Goal: Task Accomplishment & Management: Complete application form

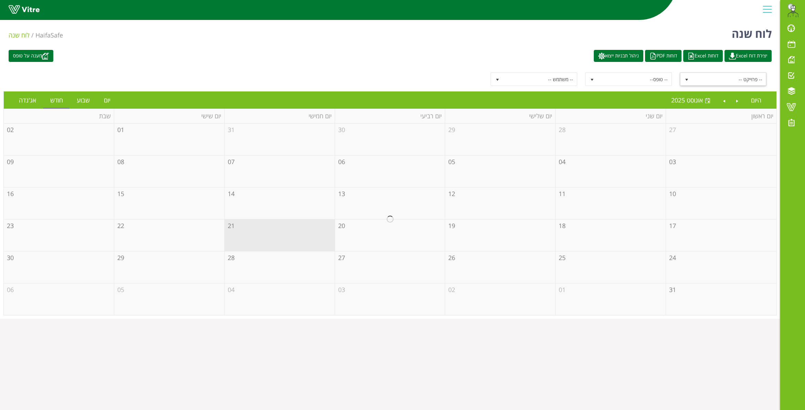
click at [685, 76] on span "select" at bounding box center [686, 79] width 12 height 12
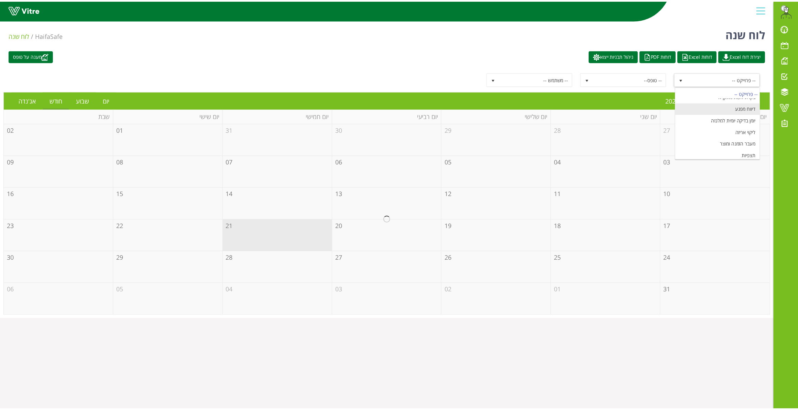
scroll to position [83, 0]
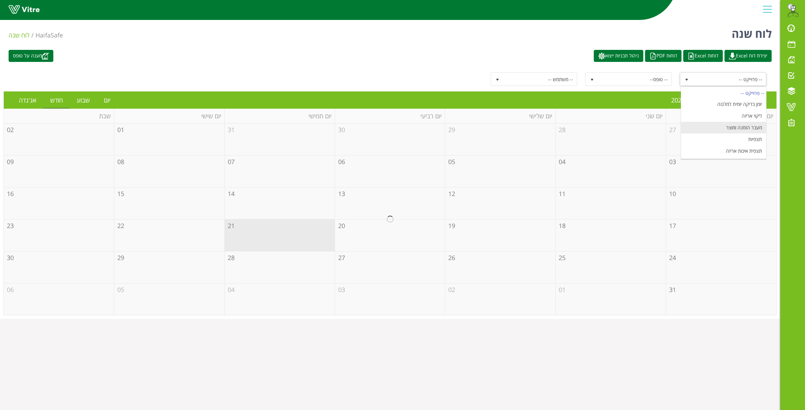
click at [742, 130] on li "מעבר הזמנה ומוצר" at bounding box center [723, 128] width 85 height 12
click at [107, 100] on link "יום" at bounding box center [107, 100] width 20 height 16
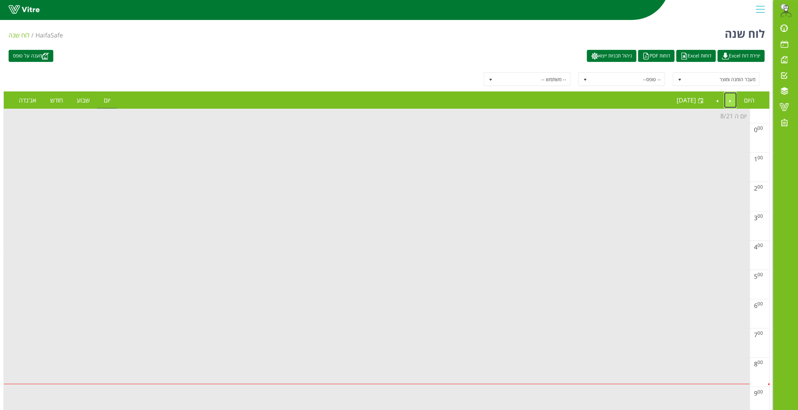
click at [731, 97] on link "Previous" at bounding box center [730, 100] width 13 height 16
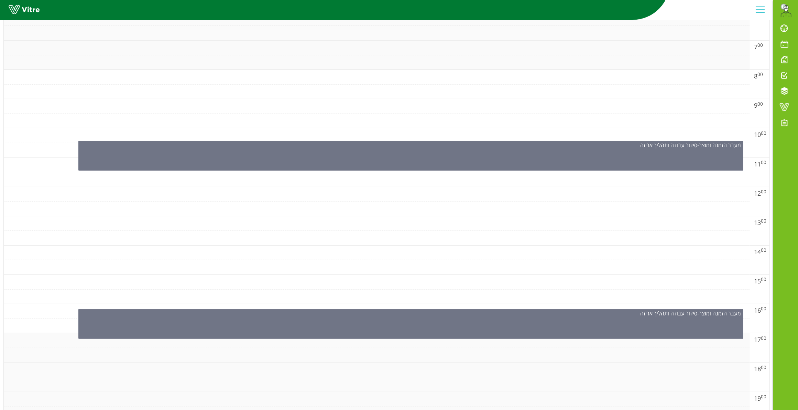
scroll to position [344, 0]
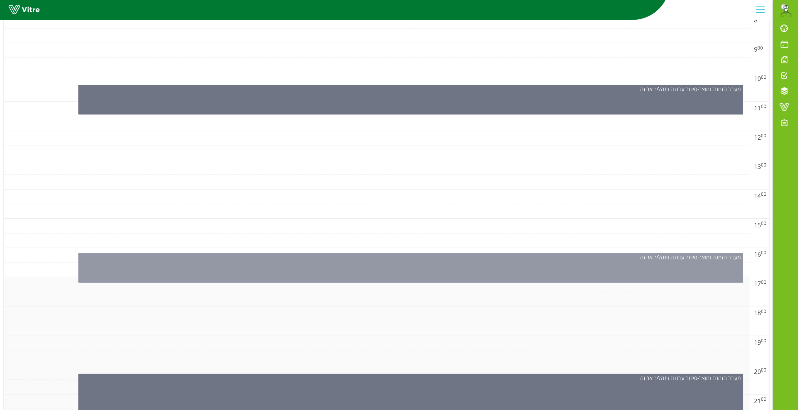
click at [372, 269] on div "מעבר הזמנה ומוצר - סידור עבודה ותהליך אריזה" at bounding box center [410, 268] width 665 height 30
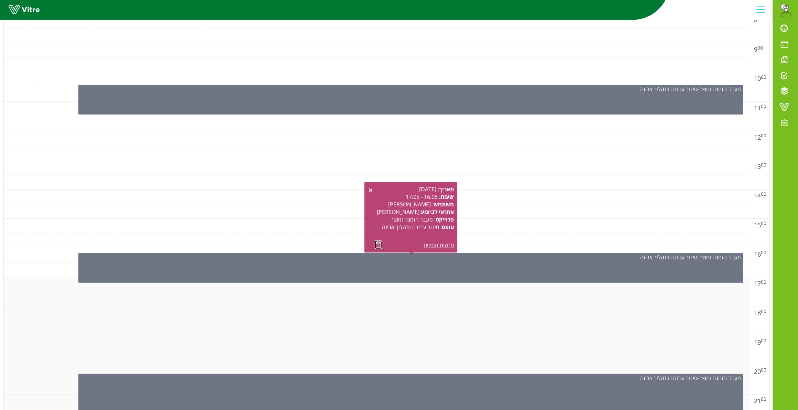
click at [378, 244] on link at bounding box center [378, 244] width 7 height 9
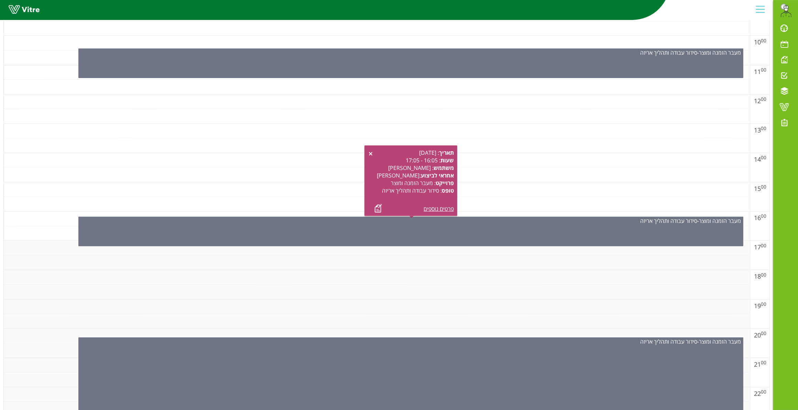
scroll to position [425, 0]
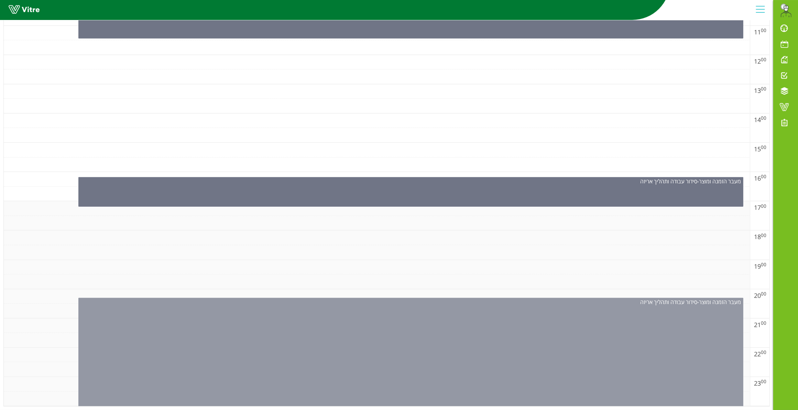
click at [395, 342] on div "מעבר הזמנה ומוצר - סידור עבודה ותהליך אריזה" at bounding box center [410, 354] width 665 height 112
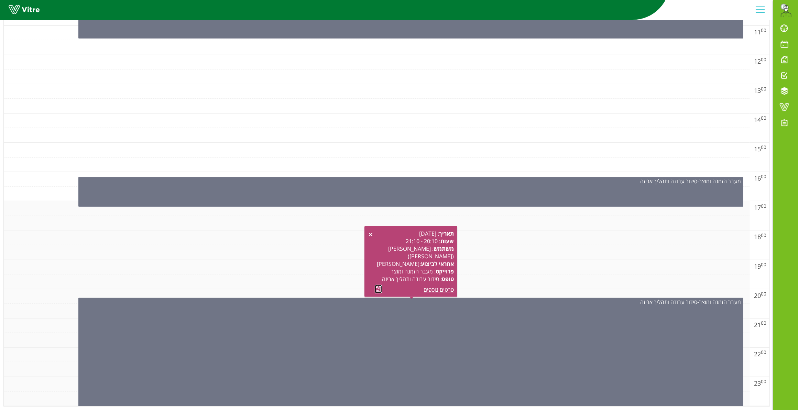
click at [376, 285] on link at bounding box center [378, 289] width 7 height 9
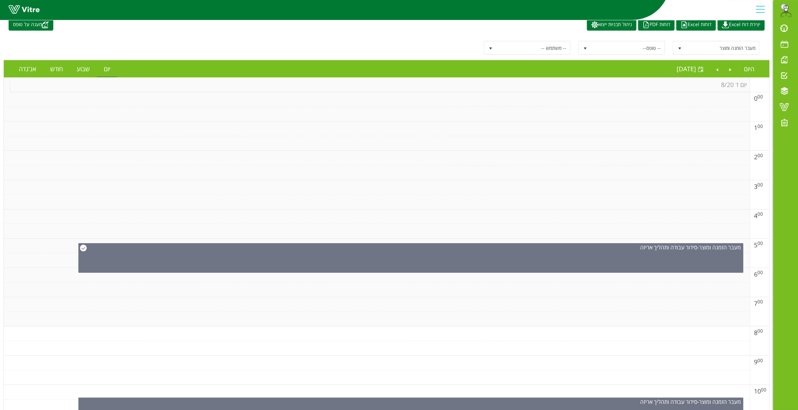
scroll to position [0, 0]
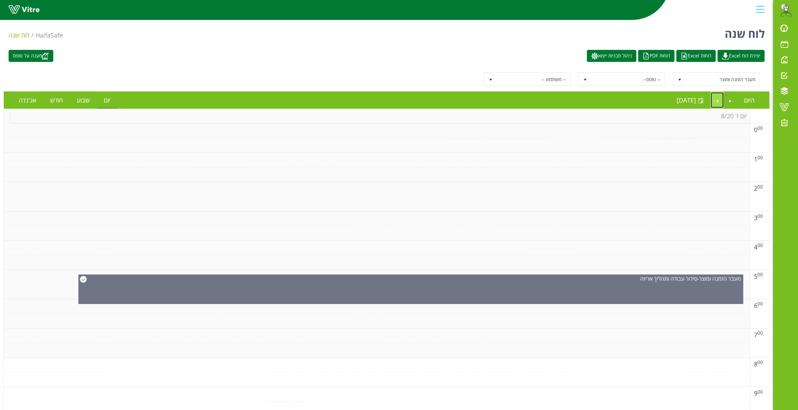
click at [719, 100] on link "Next" at bounding box center [717, 100] width 13 height 16
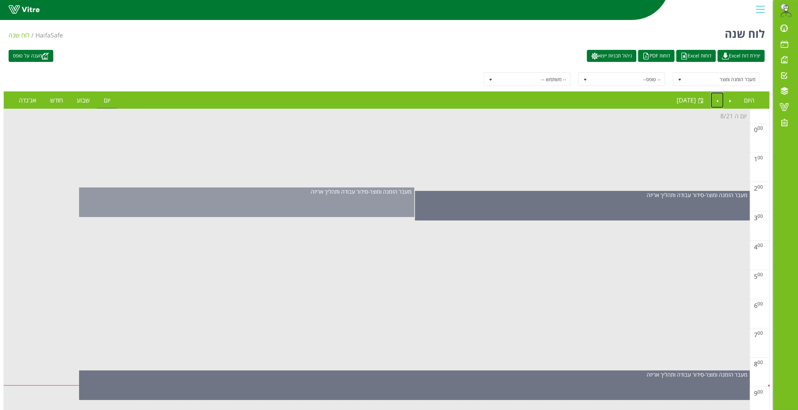
click at [348, 201] on div "מעבר הזמנה ומוצר - סידור עבודה ותהליך אריזה" at bounding box center [246, 202] width 335 height 30
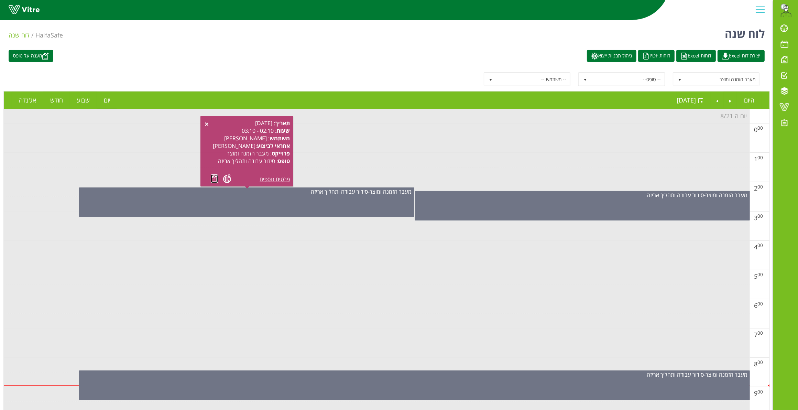
click at [212, 178] on link at bounding box center [214, 178] width 7 height 9
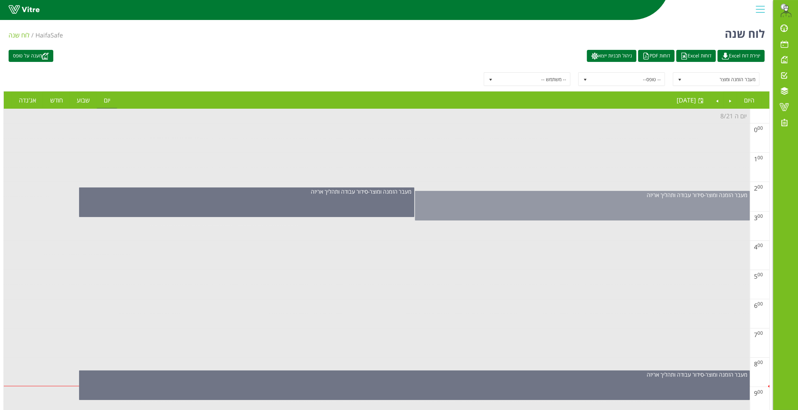
click at [548, 203] on div "מעבר הזמנה ומוצר - סידור עבודה ותהליך אריזה" at bounding box center [582, 206] width 335 height 30
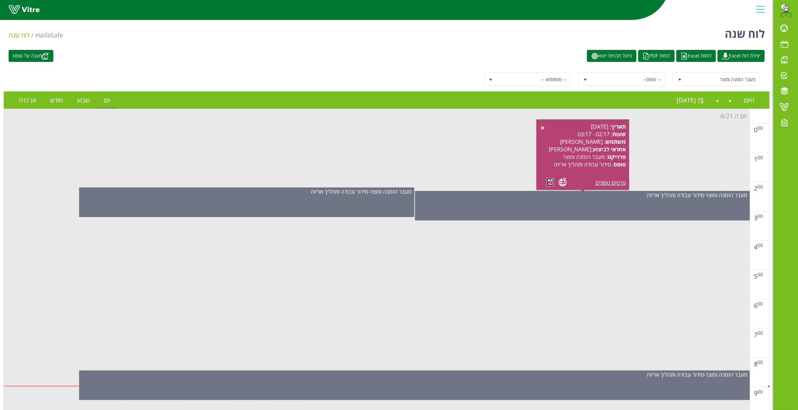
click at [551, 180] on link at bounding box center [550, 182] width 7 height 9
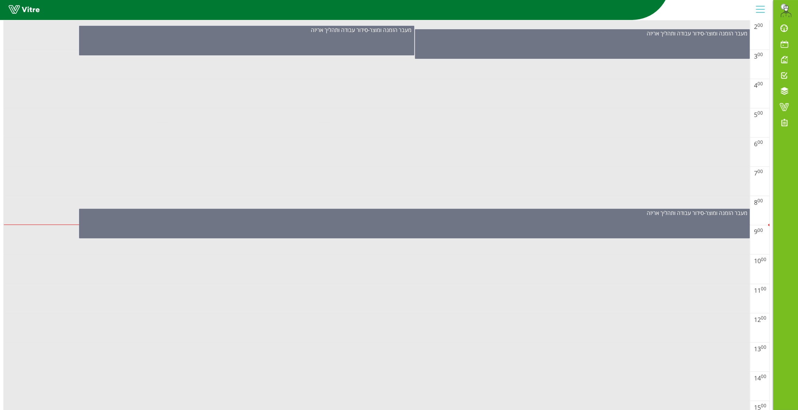
scroll to position [129, 0]
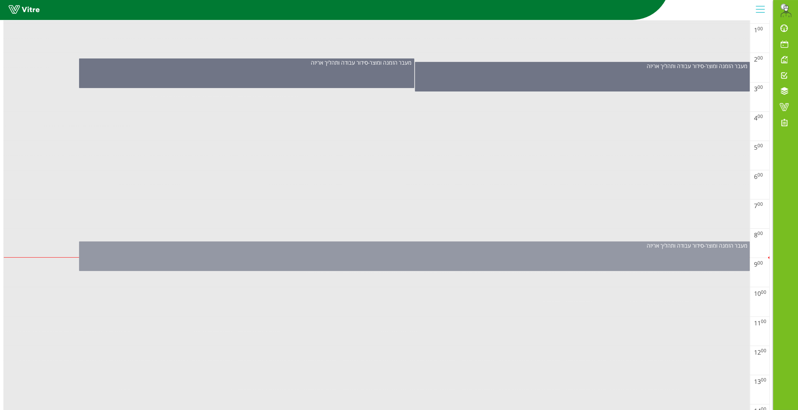
click at [475, 255] on div "מעבר הזמנה ומוצר - סידור עבודה ותהליך אריזה" at bounding box center [414, 257] width 671 height 30
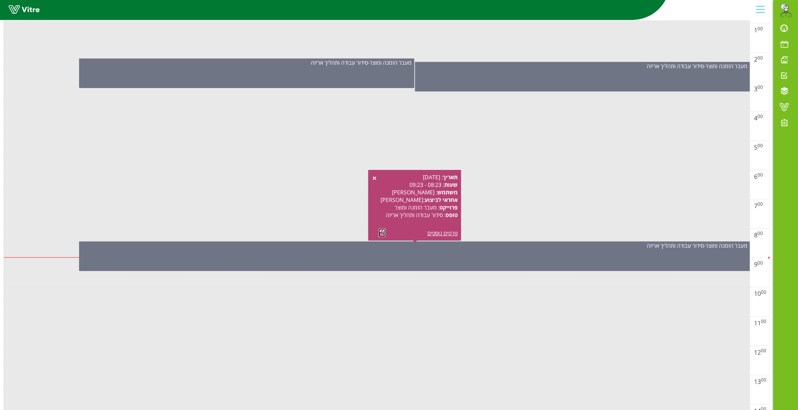
click at [382, 232] on link at bounding box center [382, 232] width 7 height 9
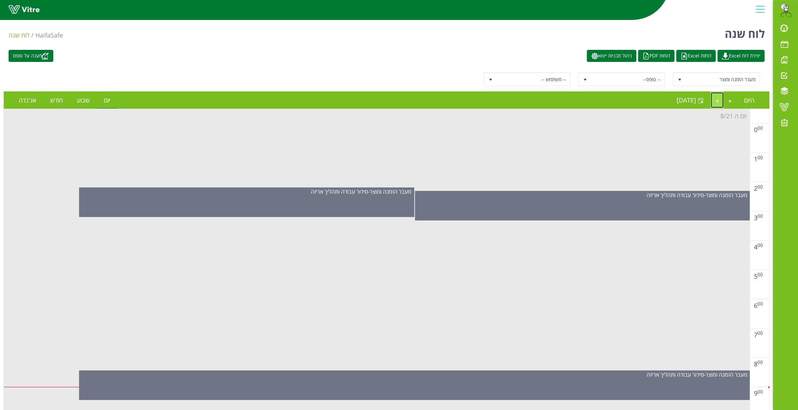
click at [715, 101] on link "Next" at bounding box center [717, 100] width 13 height 16
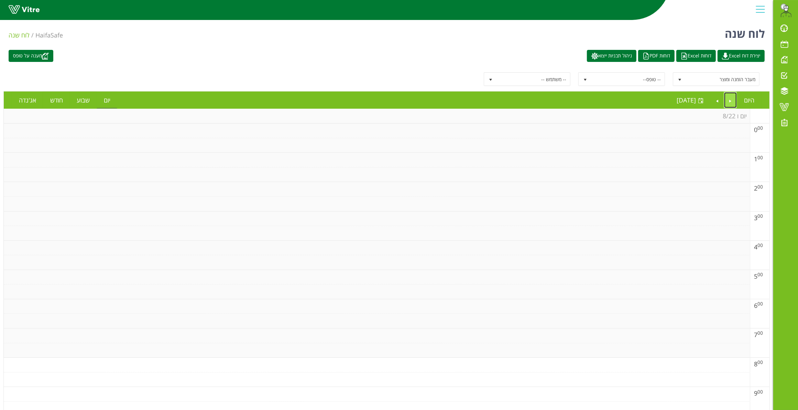
click at [732, 100] on link "Previous" at bounding box center [730, 100] width 13 height 16
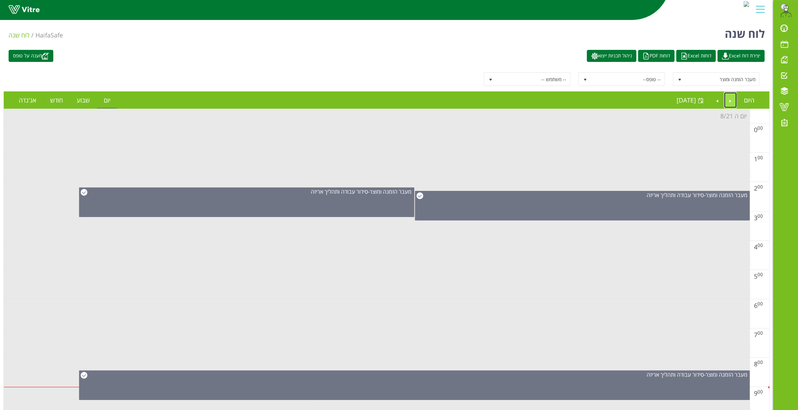
click at [732, 99] on link "Previous" at bounding box center [730, 100] width 13 height 16
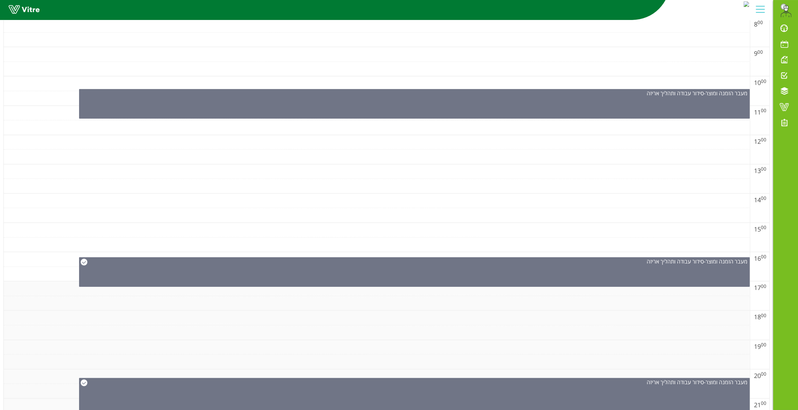
scroll to position [344, 0]
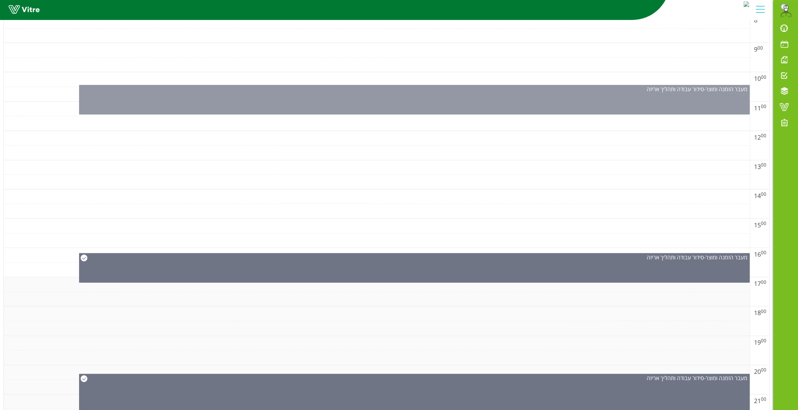
click at [412, 96] on div "מעבר הזמנה ומוצר - סידור עבודה ותהליך אריזה" at bounding box center [414, 100] width 671 height 30
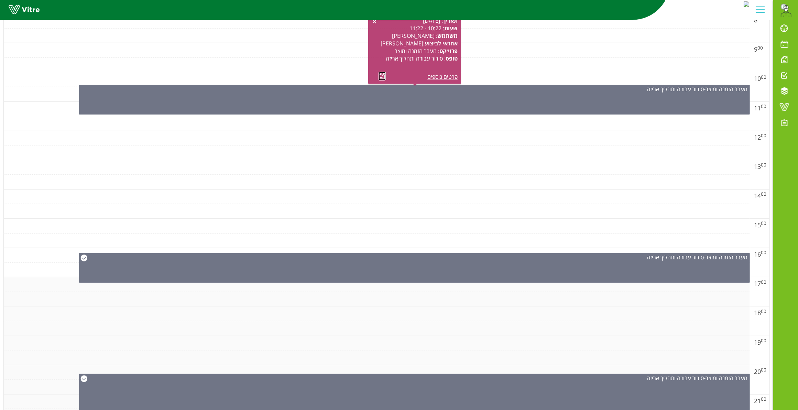
click at [384, 75] on link at bounding box center [382, 76] width 7 height 9
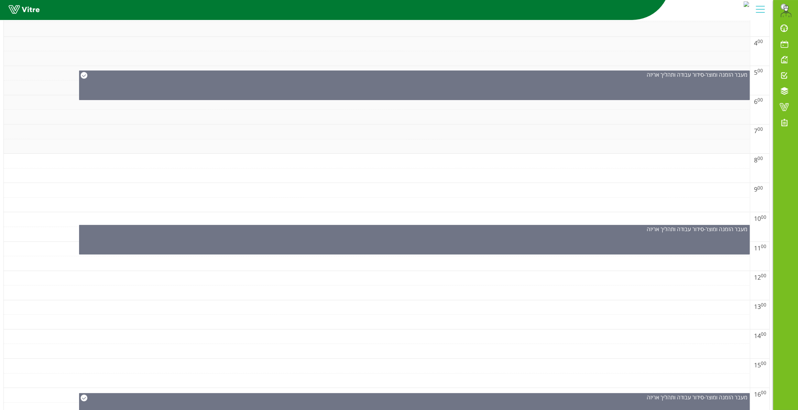
scroll to position [43, 0]
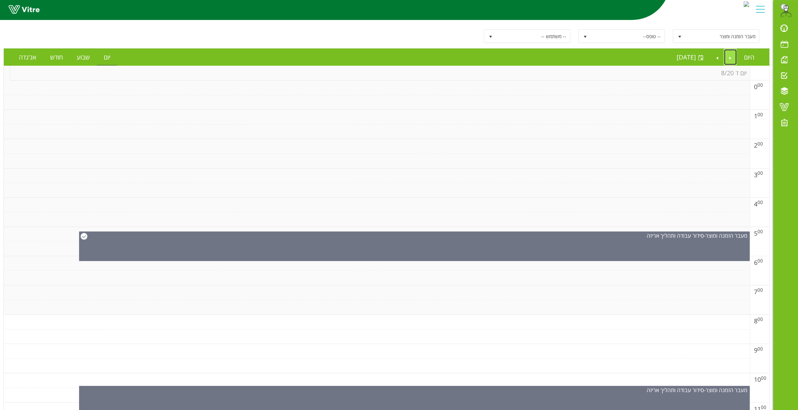
click at [728, 56] on link "Previous" at bounding box center [730, 57] width 13 height 16
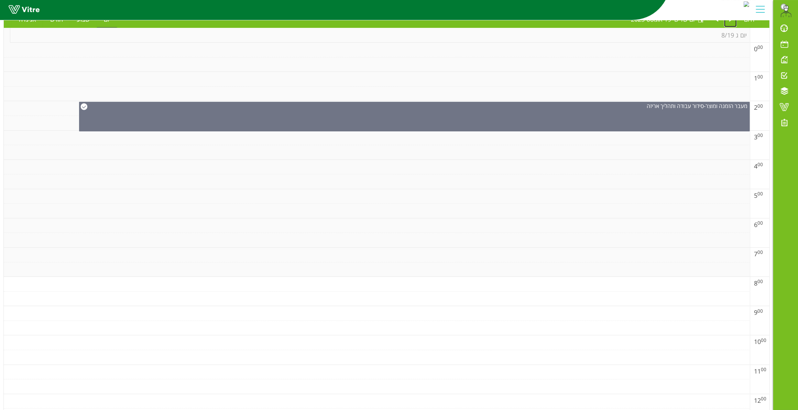
scroll to position [0, 0]
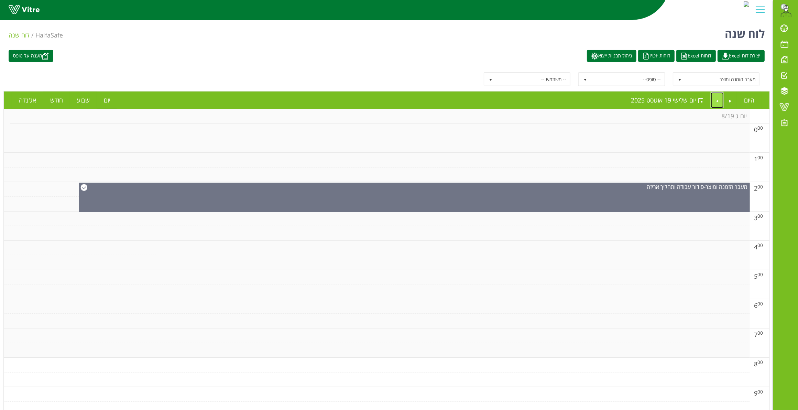
click at [718, 100] on link "Next" at bounding box center [717, 100] width 13 height 16
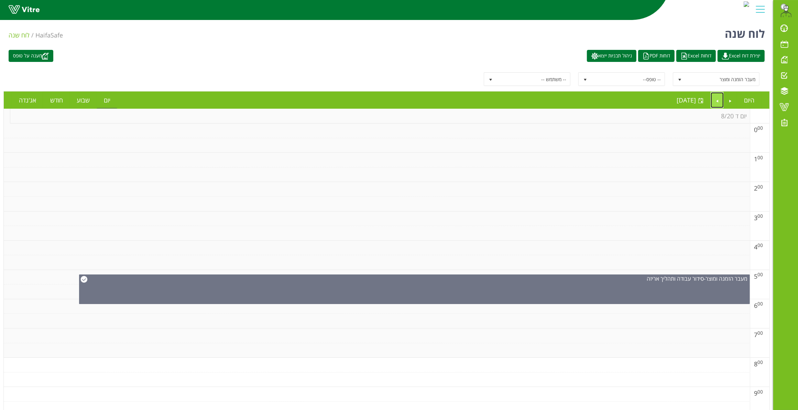
click at [717, 100] on link "Next" at bounding box center [717, 100] width 13 height 16
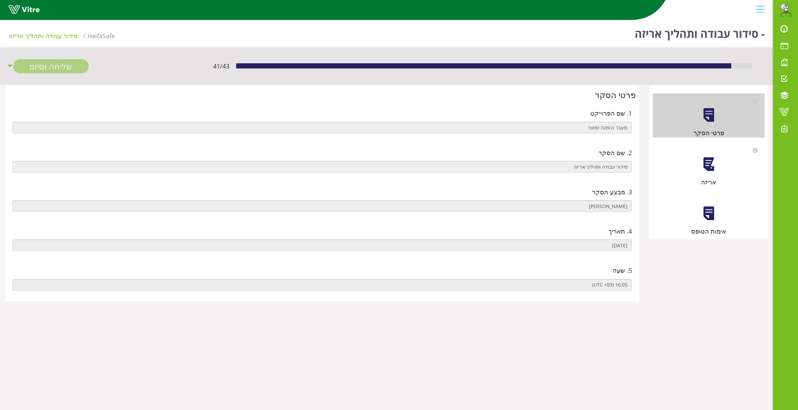
click at [716, 166] on div at bounding box center [708, 164] width 15 height 15
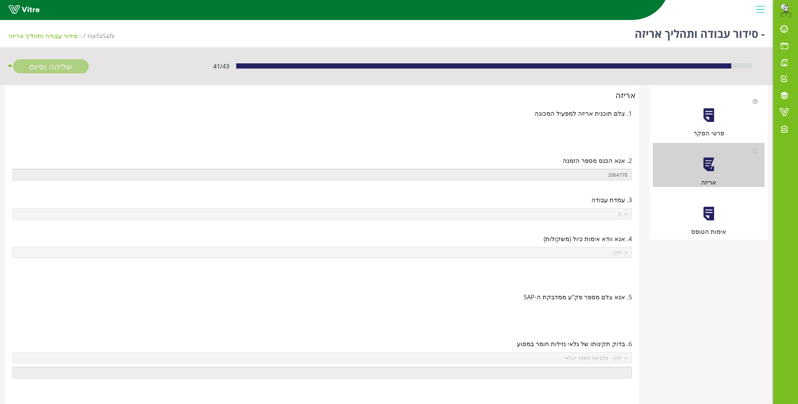
click at [709, 216] on div at bounding box center [708, 213] width 15 height 15
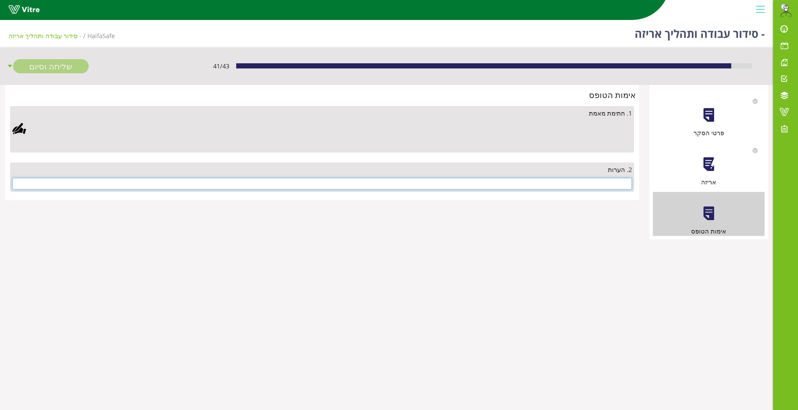
click at [602, 185] on input "text" at bounding box center [322, 184] width 620 height 12
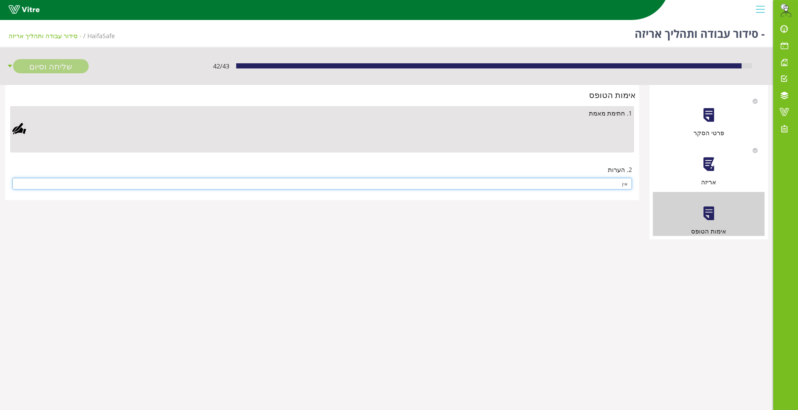
type input "אין"
click at [18, 131] on div at bounding box center [19, 129] width 14 height 14
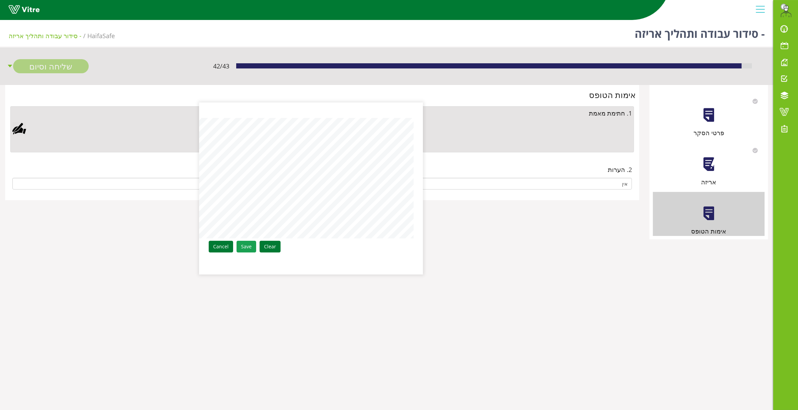
click at [250, 246] on link "Save" at bounding box center [247, 247] width 20 height 12
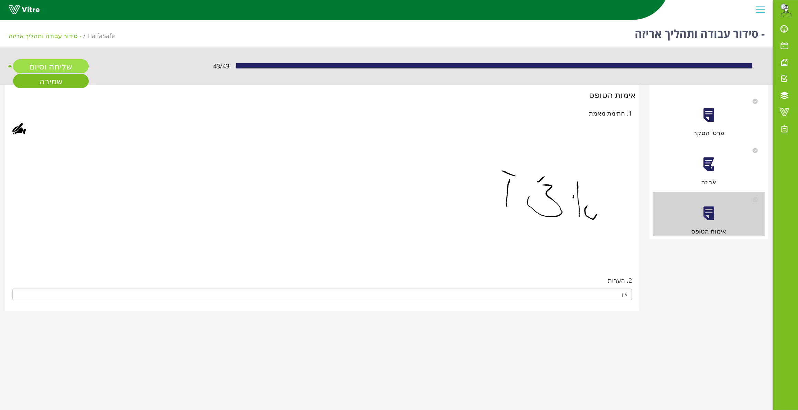
click at [56, 64] on link "שליחה וסיום" at bounding box center [51, 66] width 76 height 14
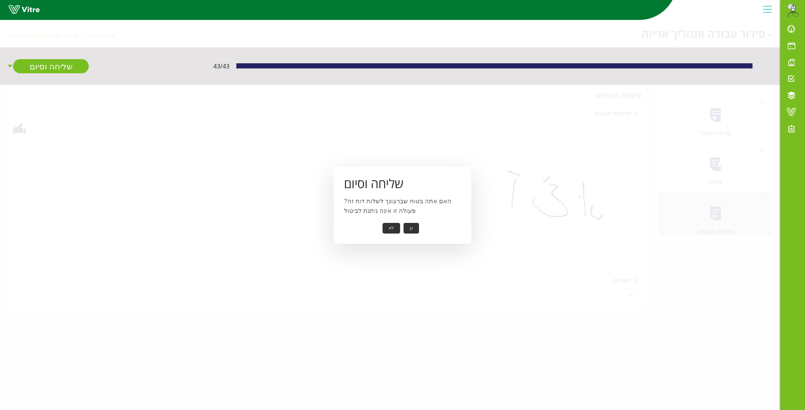
click at [410, 225] on button "כן" at bounding box center [411, 228] width 15 height 11
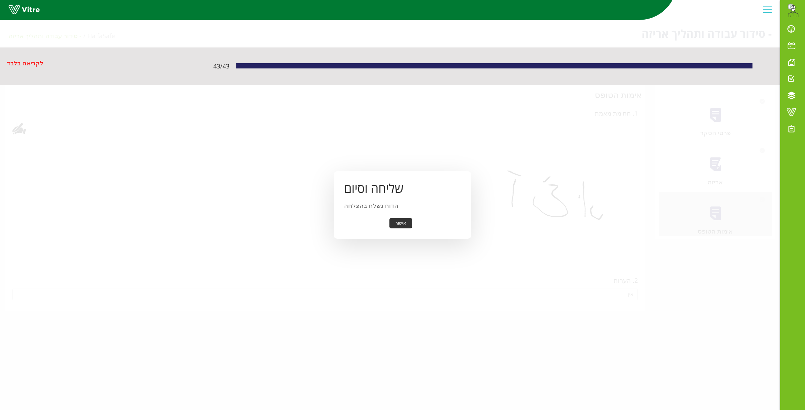
click at [409, 221] on button "אישור" at bounding box center [400, 223] width 23 height 11
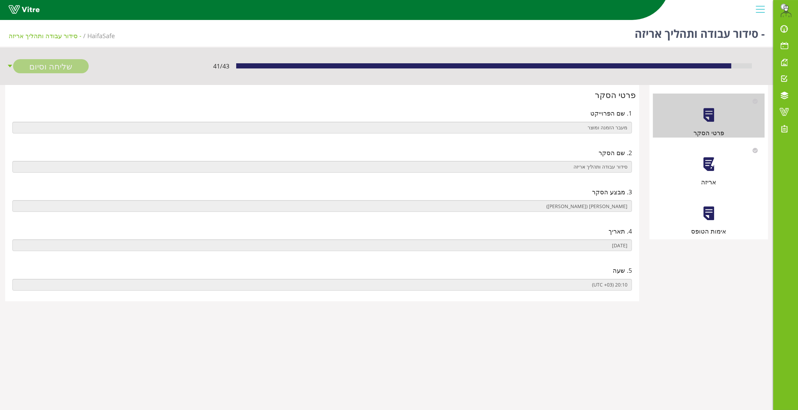
click at [706, 169] on div at bounding box center [708, 164] width 15 height 15
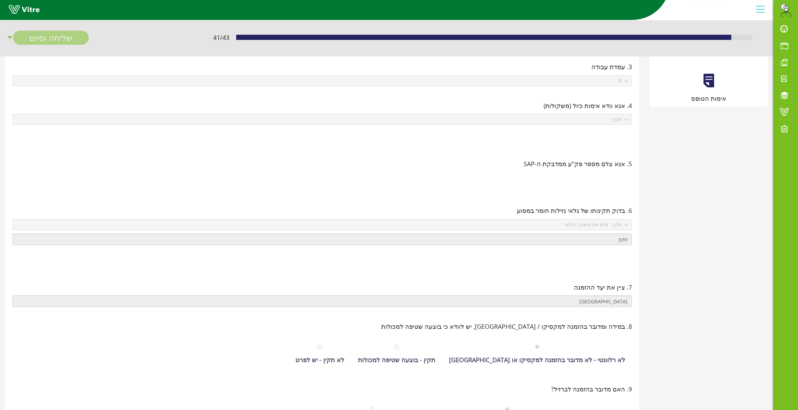
scroll to position [14, 0]
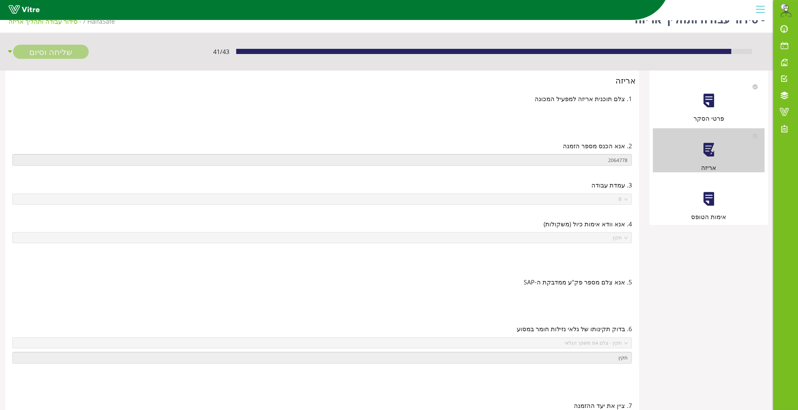
click at [712, 208] on div "אימות הטופס" at bounding box center [709, 200] width 112 height 44
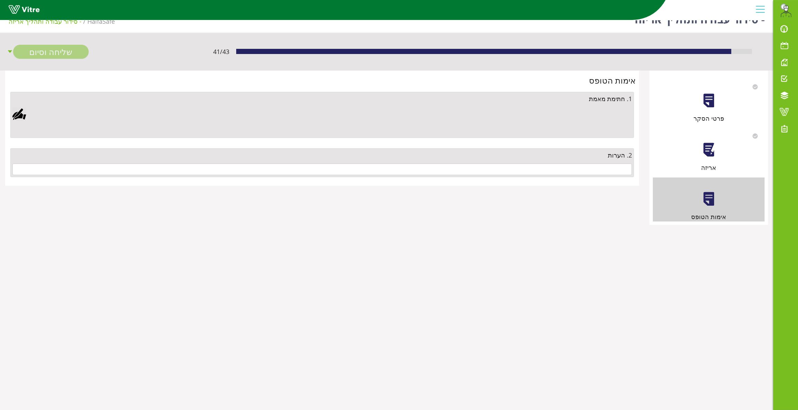
scroll to position [0, 0]
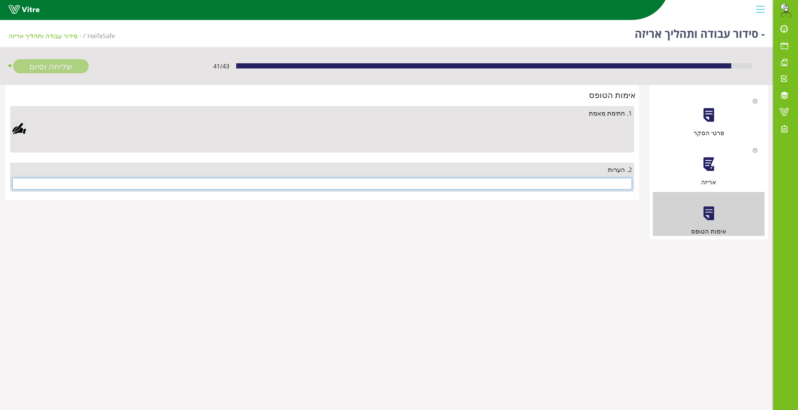
click at [609, 179] on input "text" at bounding box center [322, 184] width 620 height 12
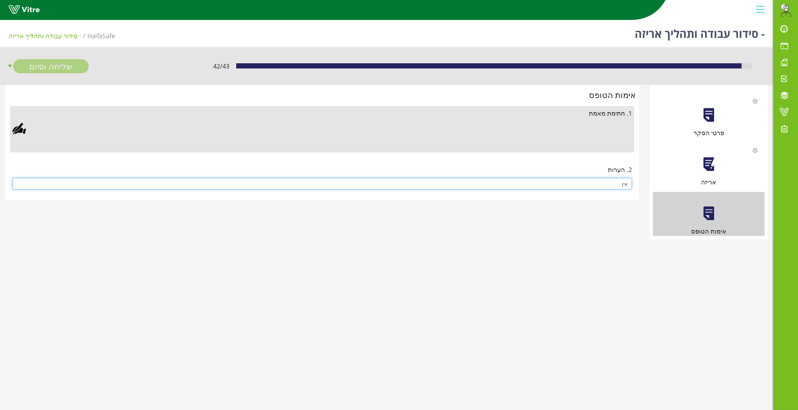
type input "אין"
click at [19, 129] on div at bounding box center [19, 129] width 14 height 14
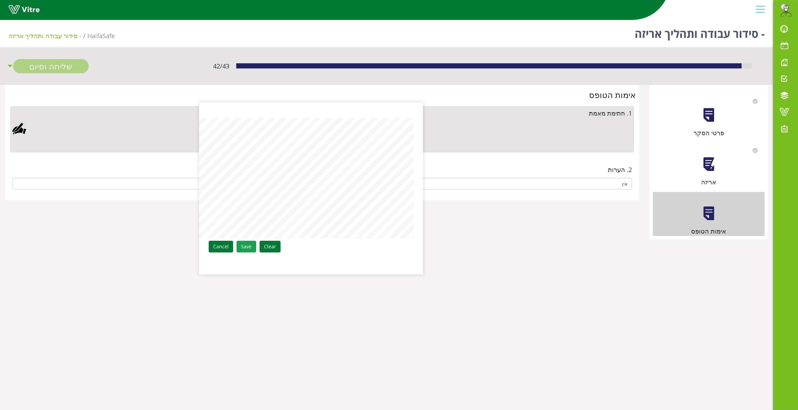
click at [250, 248] on link "Save" at bounding box center [247, 247] width 20 height 12
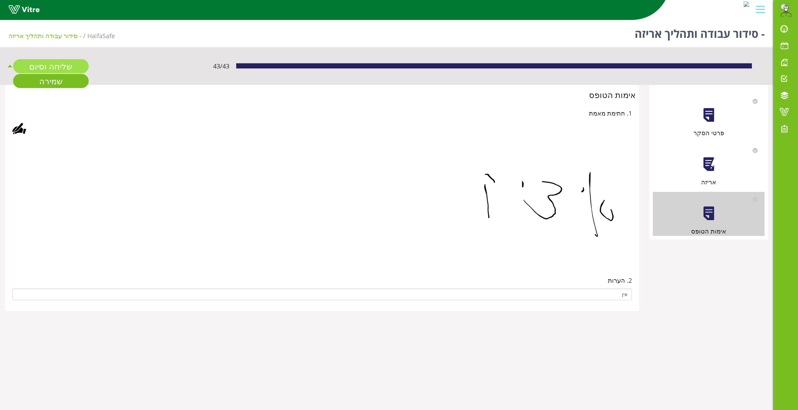
click at [67, 69] on link "שליחה וסיום" at bounding box center [51, 66] width 76 height 14
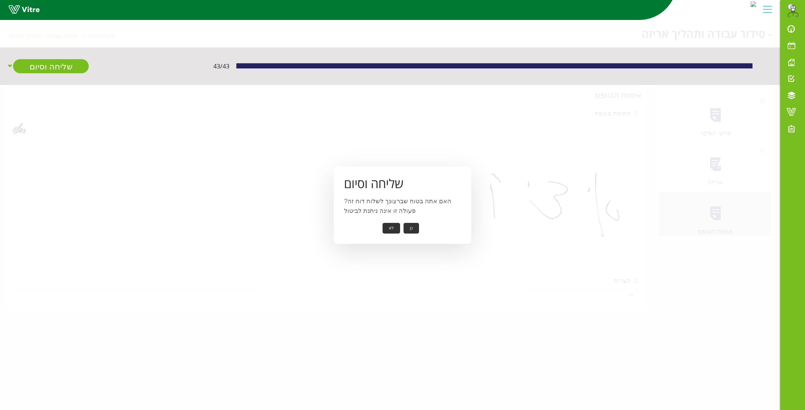
click at [412, 228] on button "כן" at bounding box center [411, 228] width 15 height 11
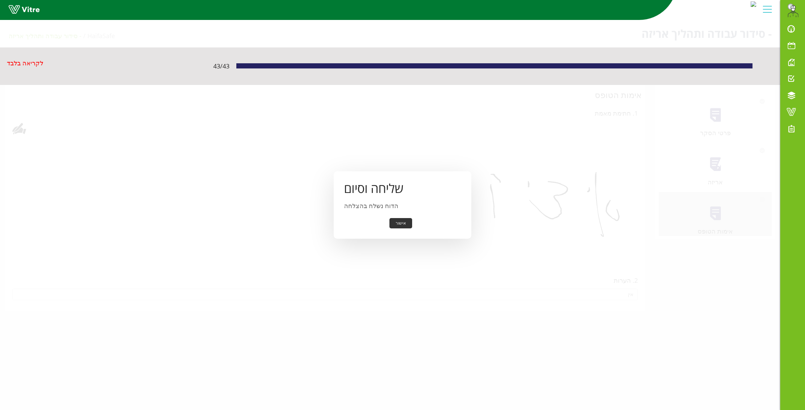
click at [398, 222] on button "אישור" at bounding box center [400, 223] width 23 height 11
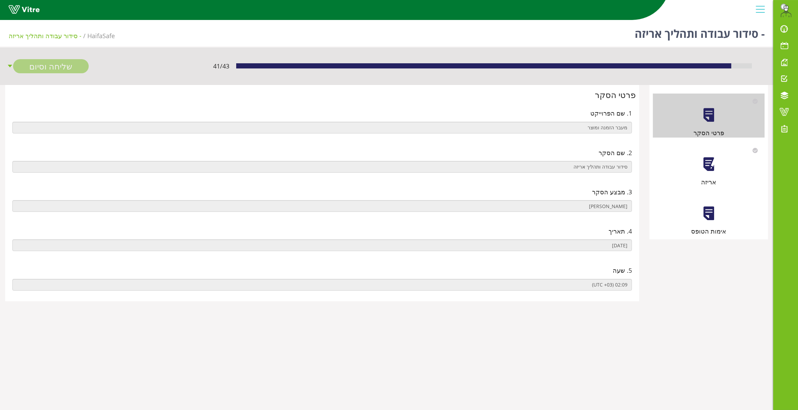
click at [711, 163] on div at bounding box center [708, 164] width 15 height 15
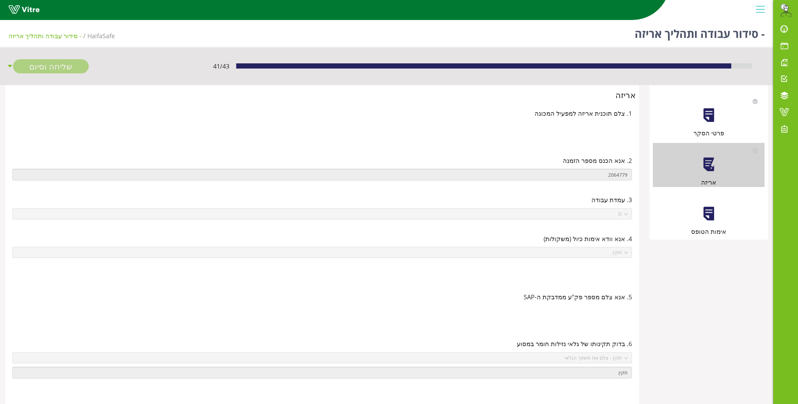
click at [717, 217] on div "אימות הטופס" at bounding box center [709, 214] width 112 height 44
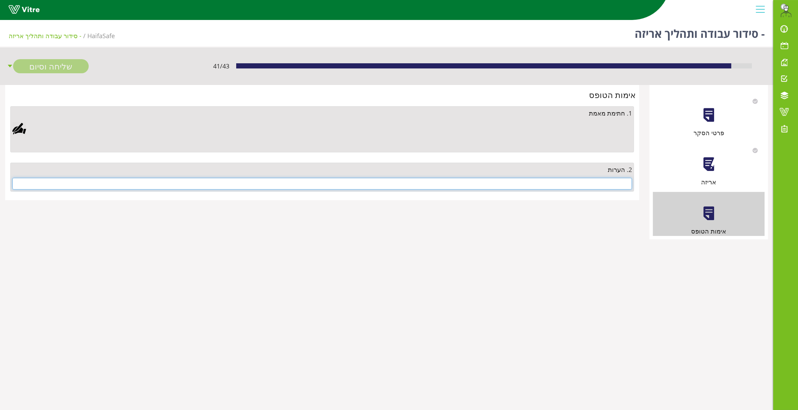
click at [610, 178] on input "text" at bounding box center [322, 184] width 620 height 12
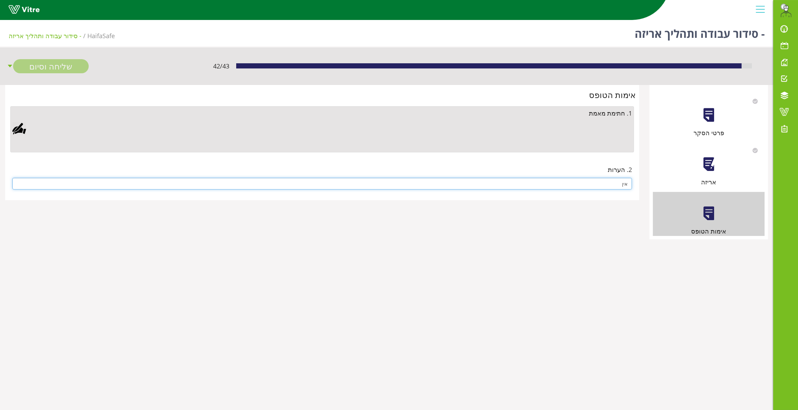
type input "אין"
click at [18, 126] on div at bounding box center [19, 129] width 14 height 14
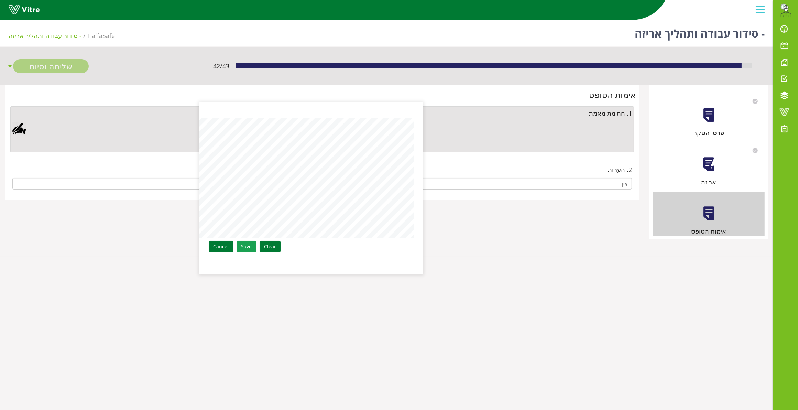
click at [246, 245] on link "Save" at bounding box center [247, 247] width 20 height 12
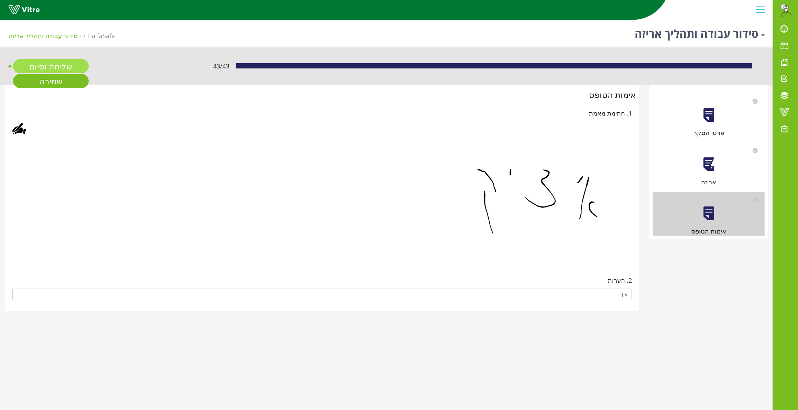
click at [57, 69] on link "שליחה וסיום" at bounding box center [51, 66] width 76 height 14
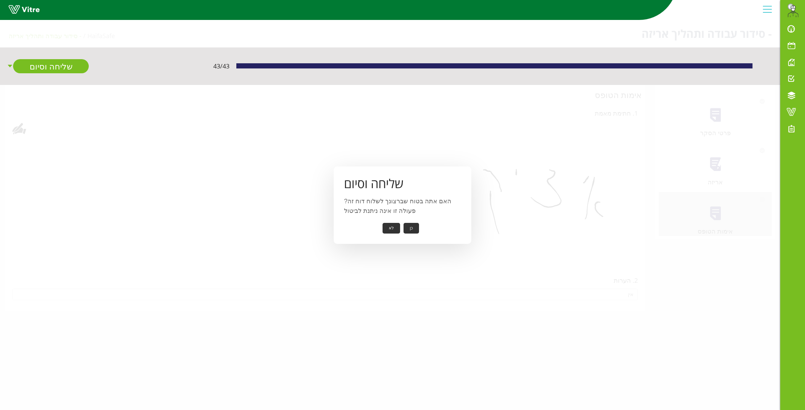
click at [412, 226] on button "כן" at bounding box center [411, 228] width 15 height 11
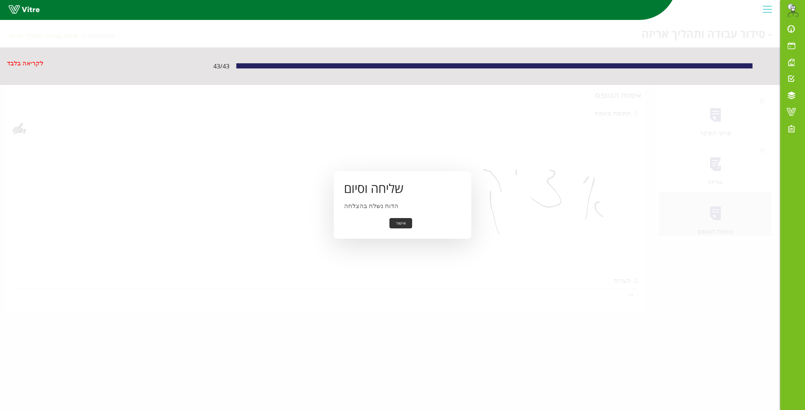
click at [402, 222] on button "אישור" at bounding box center [400, 223] width 23 height 11
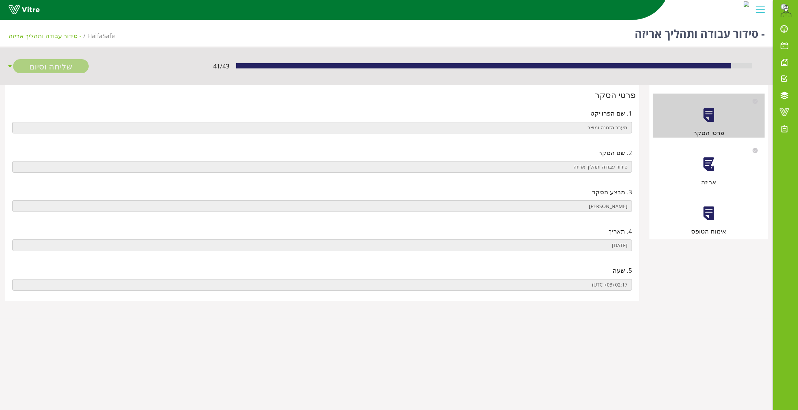
click at [708, 162] on div at bounding box center [708, 164] width 15 height 15
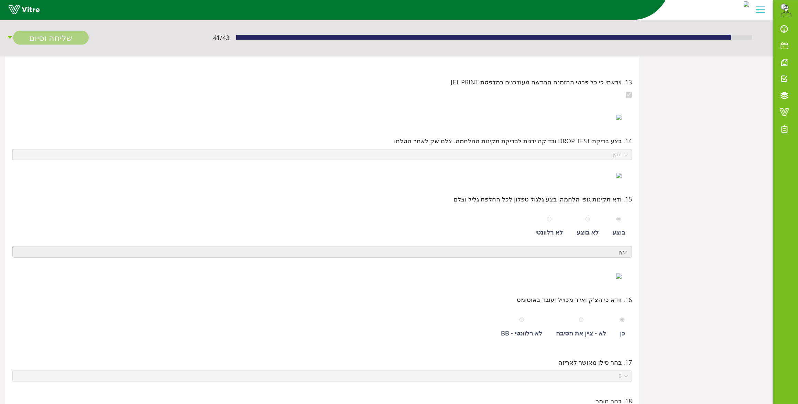
scroll to position [3, 0]
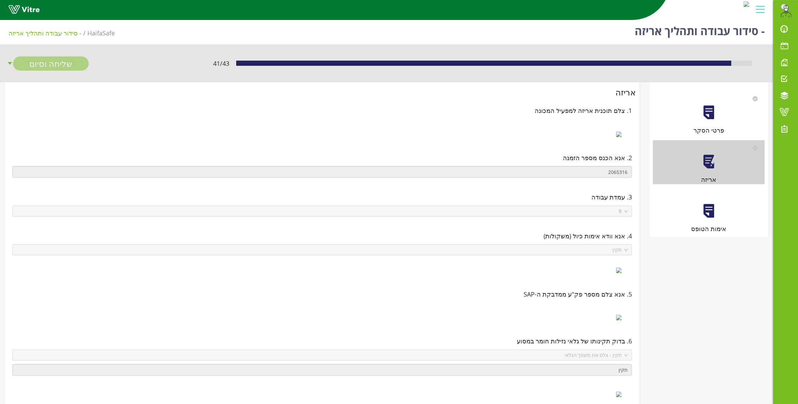
click at [707, 206] on div at bounding box center [708, 210] width 15 height 15
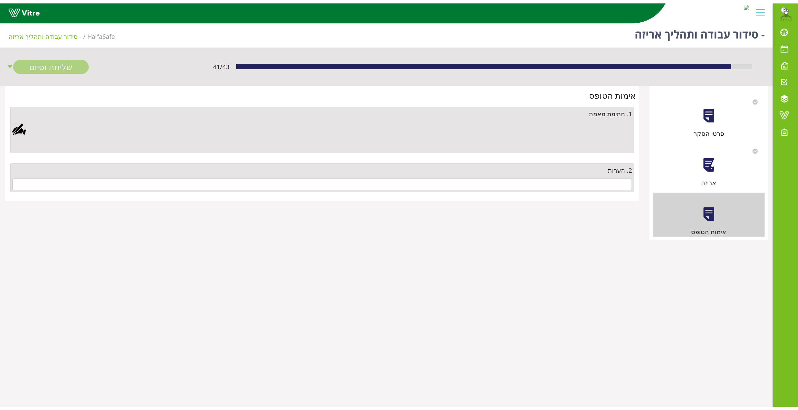
scroll to position [0, 0]
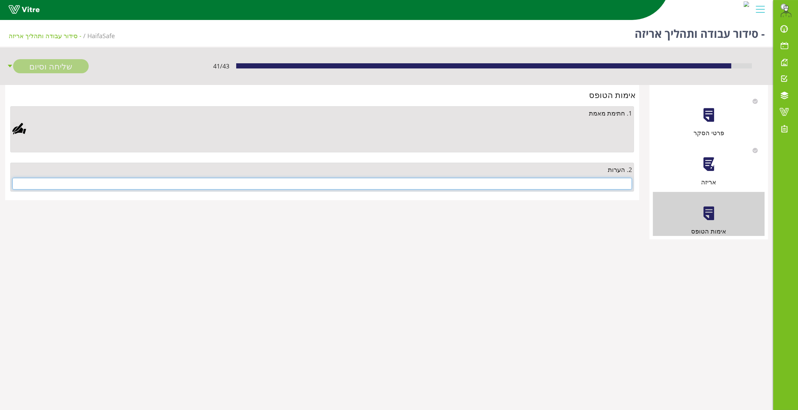
click at [594, 178] on input "text" at bounding box center [322, 184] width 620 height 12
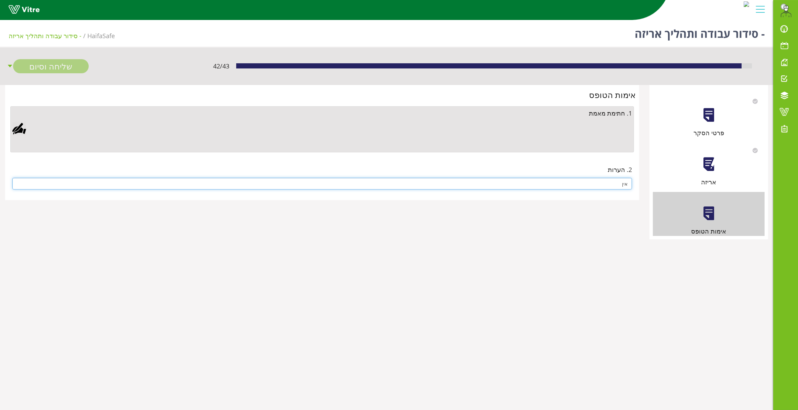
type input "אין"
click at [17, 128] on div at bounding box center [19, 129] width 14 height 14
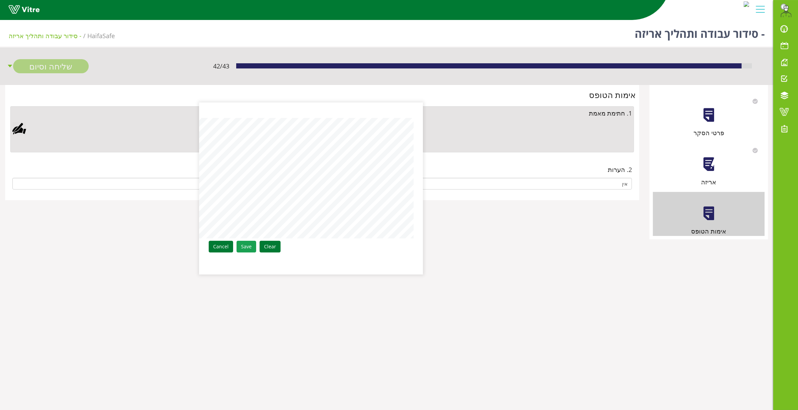
click at [246, 250] on link "Save" at bounding box center [247, 247] width 20 height 12
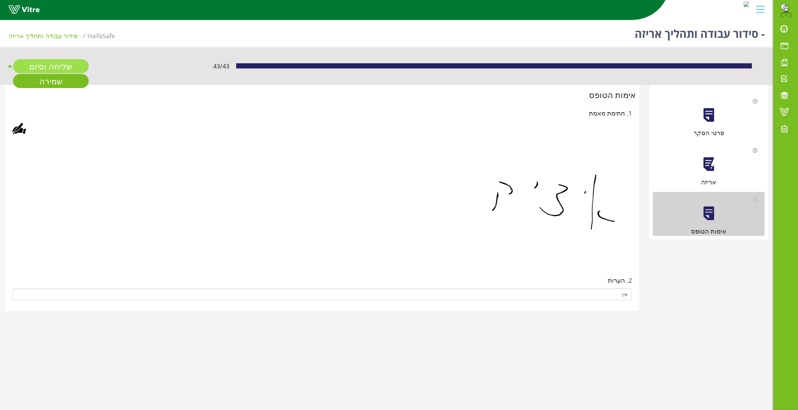
click at [40, 61] on link "שליחה וסיום" at bounding box center [51, 66] width 76 height 14
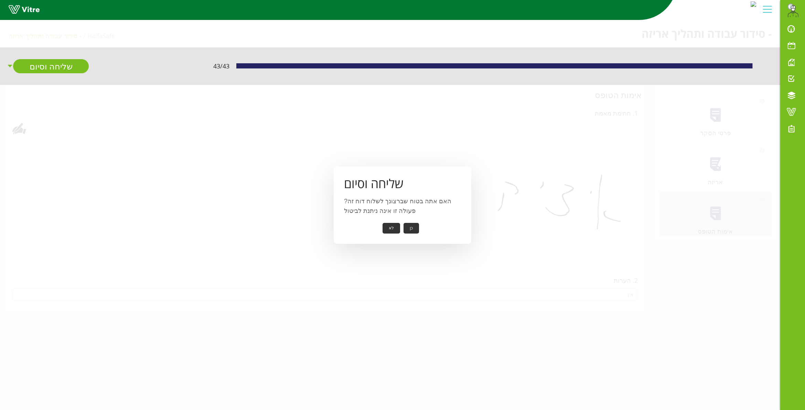
click at [410, 224] on button "כן" at bounding box center [411, 228] width 15 height 11
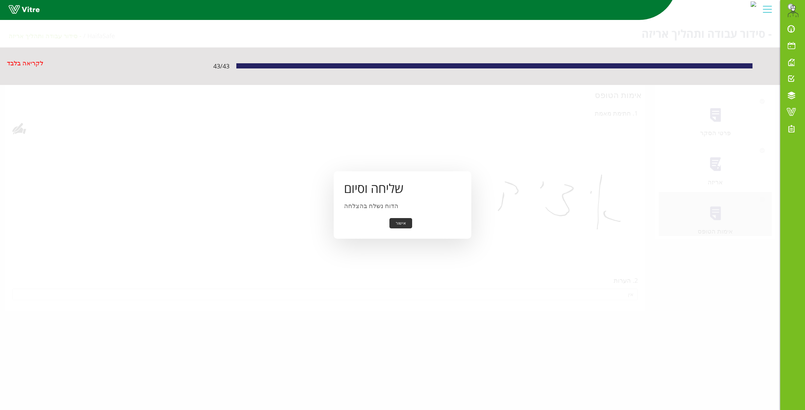
click at [401, 222] on button "אישור" at bounding box center [400, 223] width 23 height 11
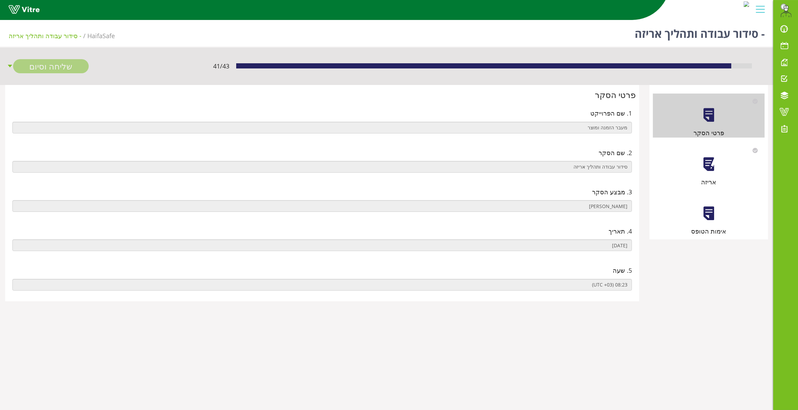
click at [715, 169] on div at bounding box center [708, 164] width 15 height 15
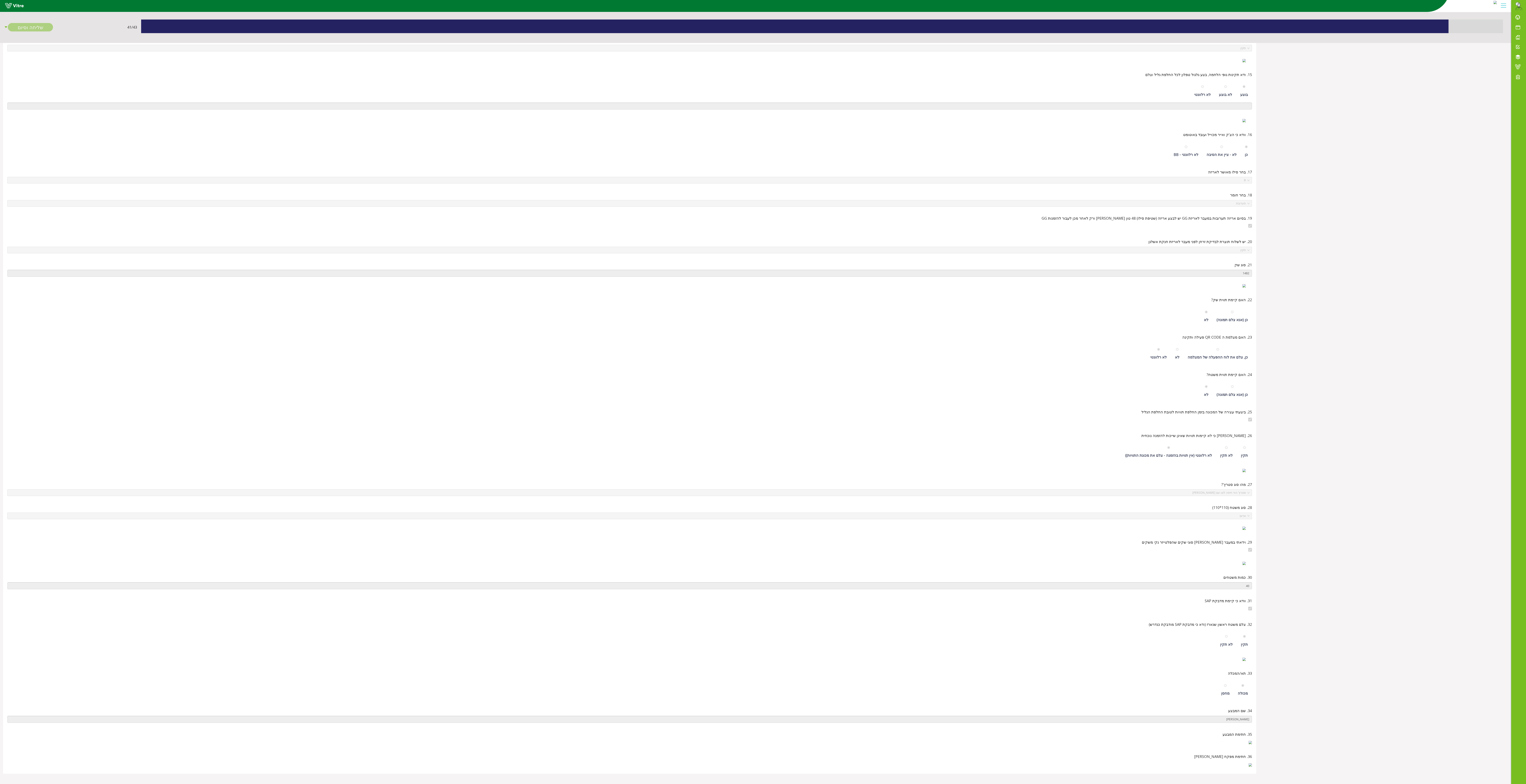
scroll to position [9, 0]
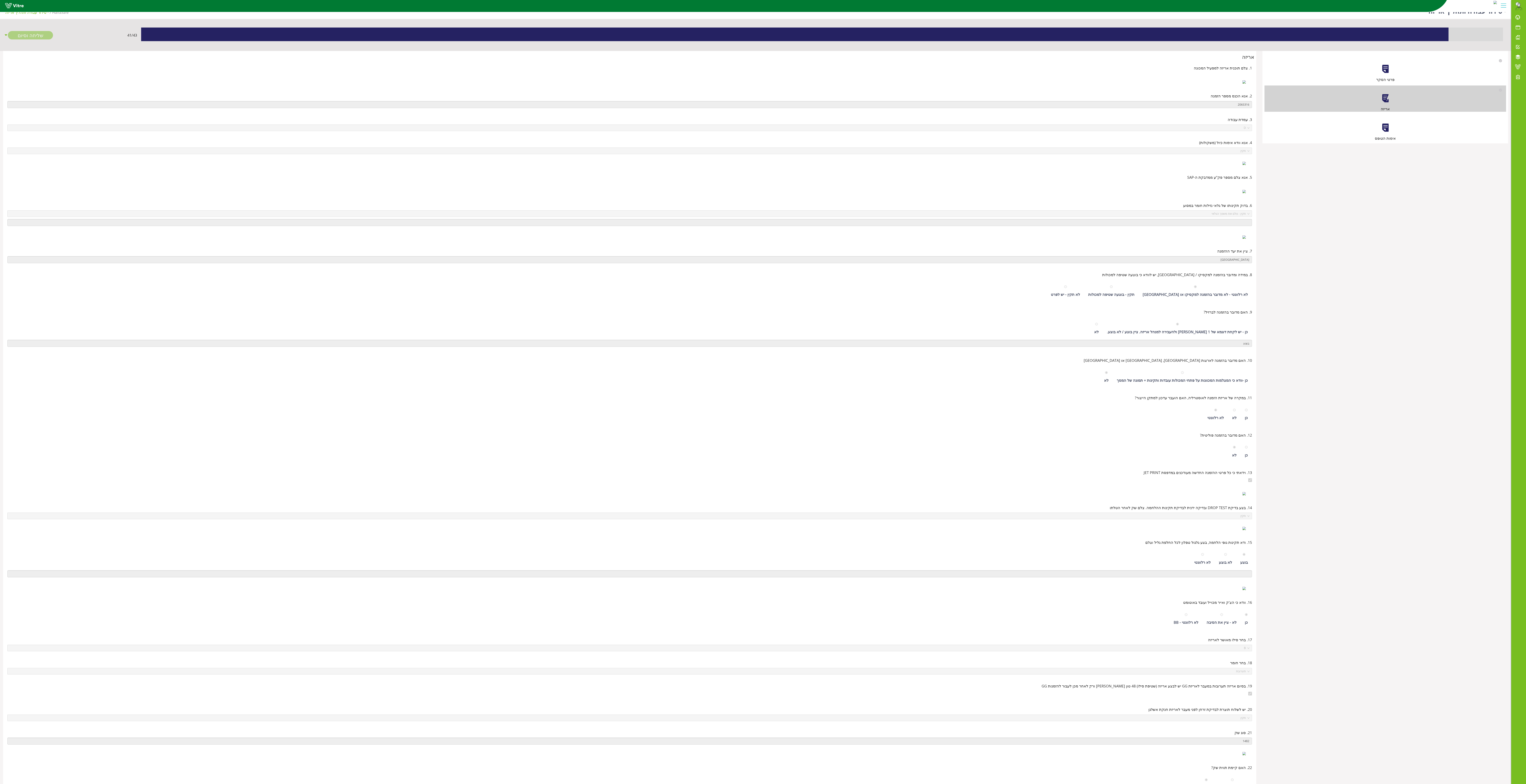
click at [477, 124] on div at bounding box center [1385, 127] width 9 height 9
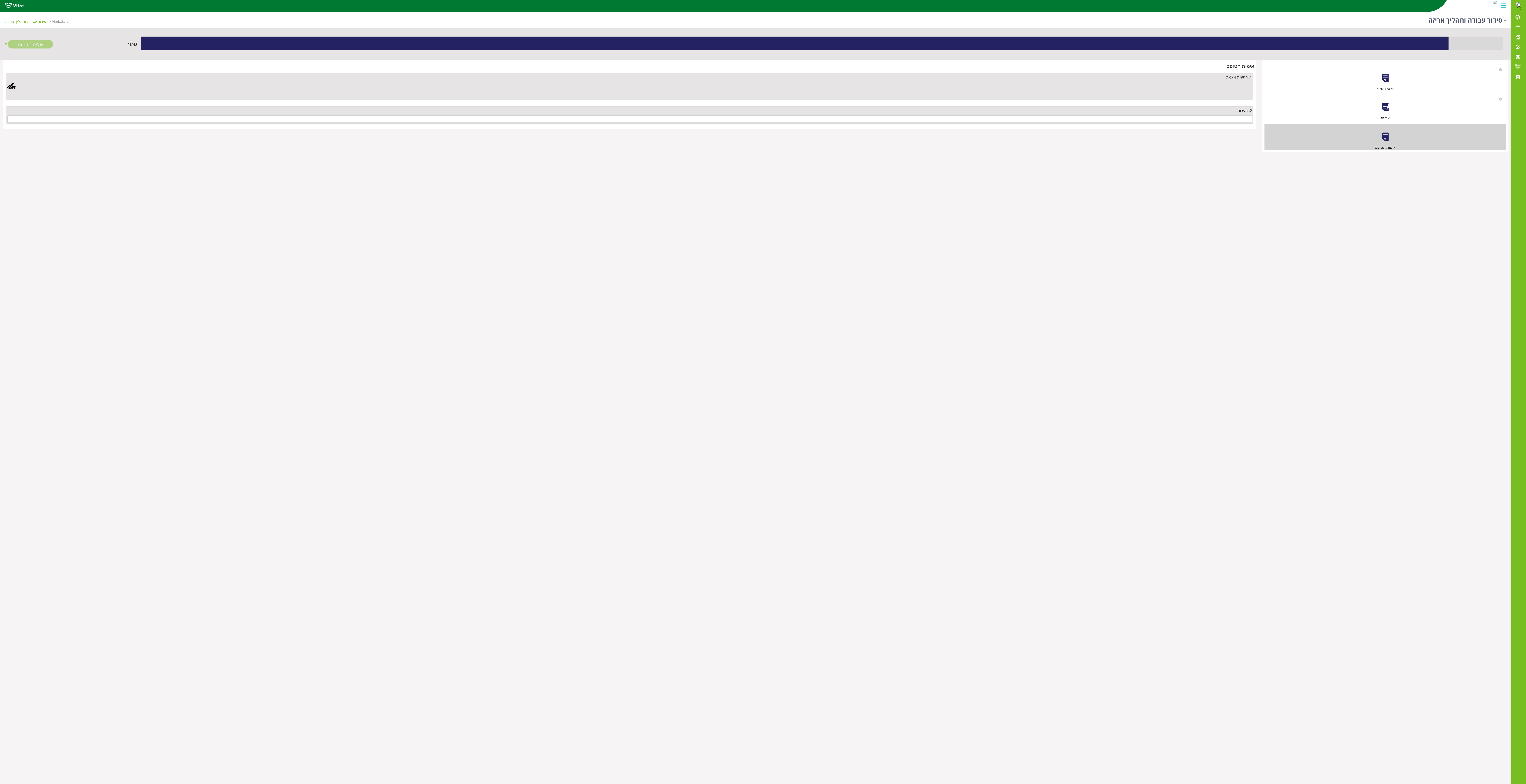
click at [477, 124] on div "2. הערות" at bounding box center [630, 115] width 1247 height 17
click at [477, 118] on input "text" at bounding box center [630, 119] width 1245 height 7
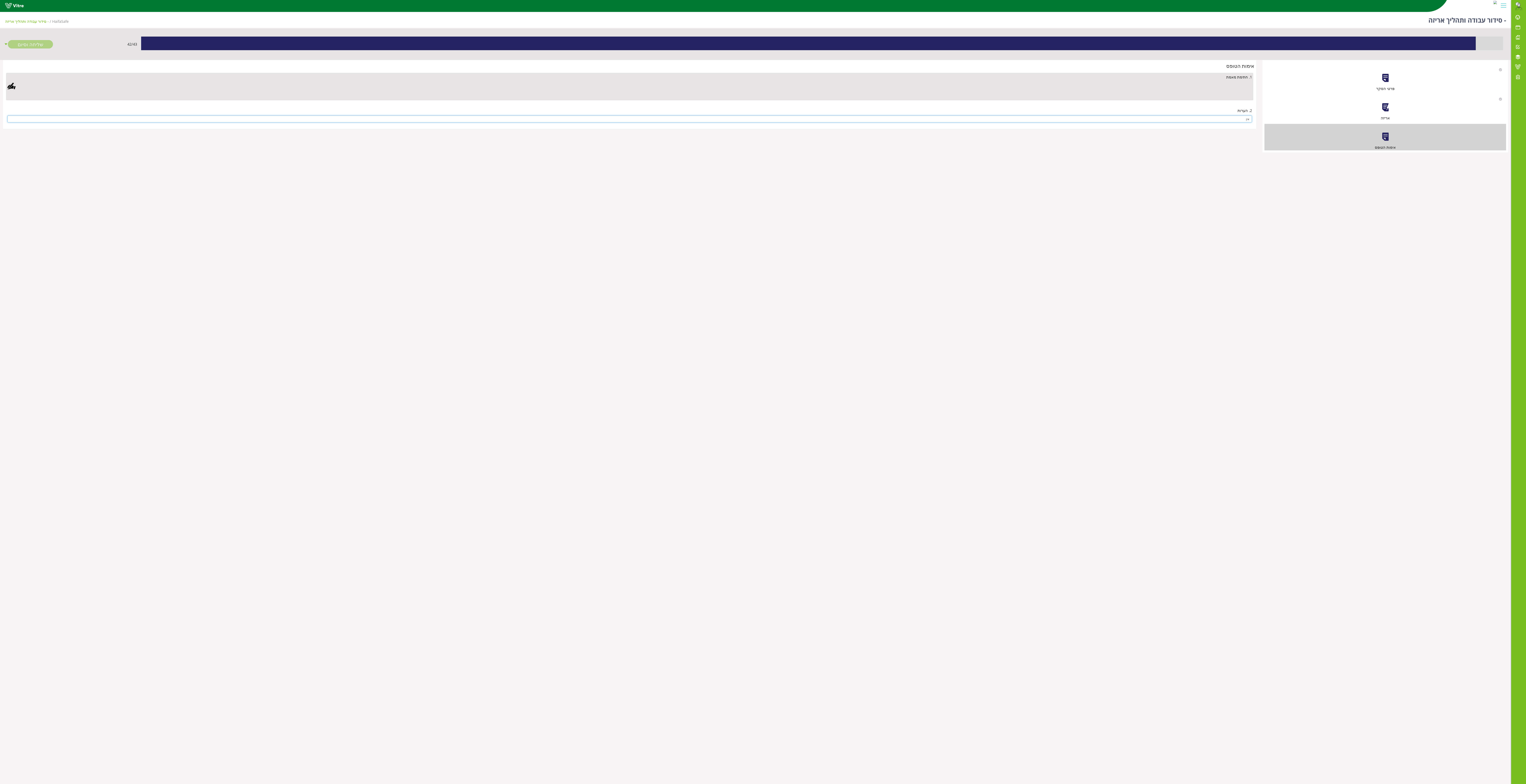
type input "אין"
click at [11, 87] on div at bounding box center [11, 86] width 8 height 8
click at [477, 245] on div "Clear Save Cancel" at bounding box center [449, 247] width 134 height 103
drag, startPoint x: 475, startPoint y: 201, endPoint x: 492, endPoint y: 280, distance: 80.8
click at [477, 245] on div "Clear Save Cancel" at bounding box center [449, 247] width 134 height 103
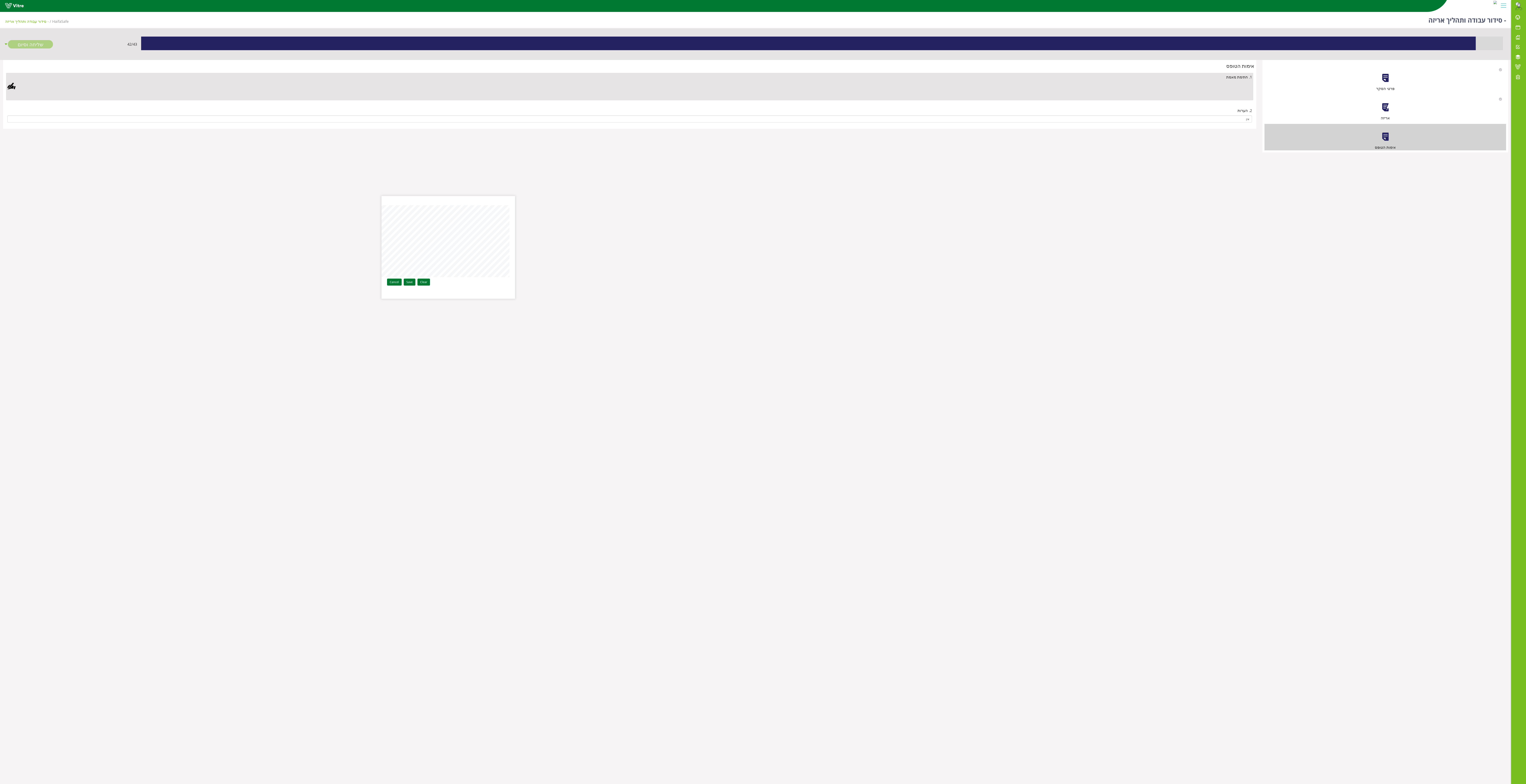
click at [458, 214] on div "Clear Save Cancel" at bounding box center [449, 247] width 134 height 103
click at [416, 245] on link "Save" at bounding box center [410, 282] width 12 height 7
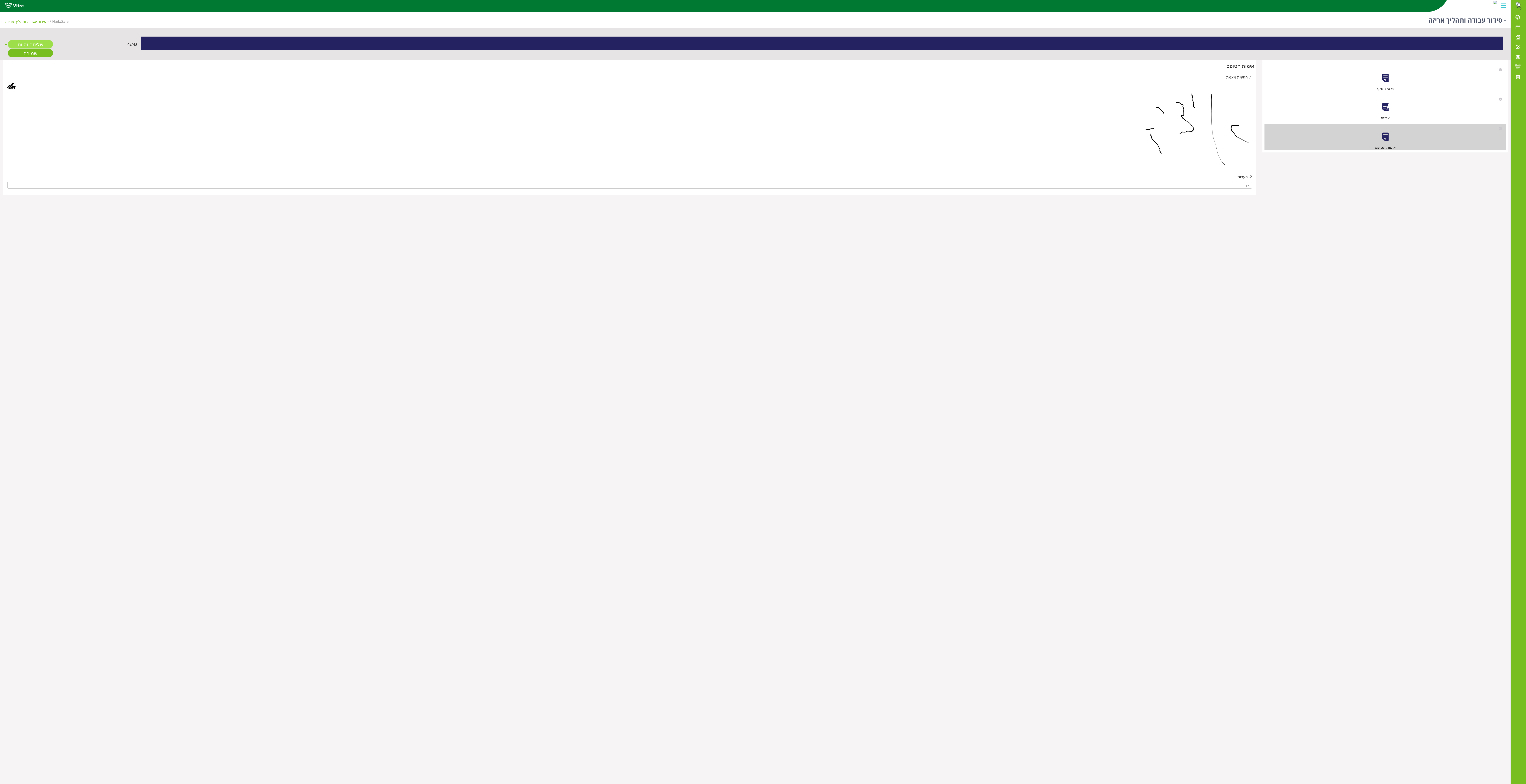
click at [33, 41] on link "שליחה וסיום" at bounding box center [30, 44] width 45 height 8
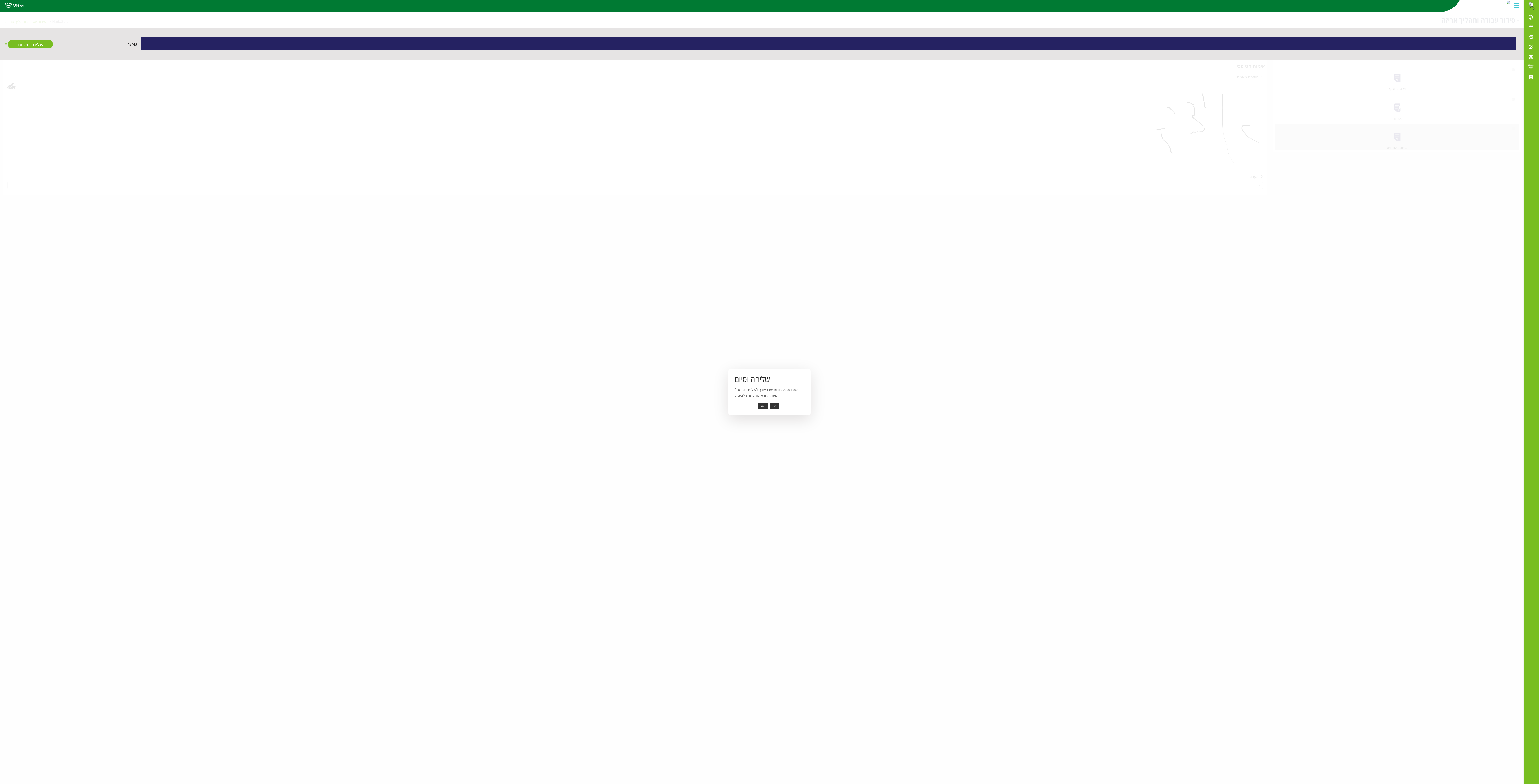
click at [477, 245] on button "כן" at bounding box center [774, 405] width 9 height 7
click at [477, 245] on button "אישור" at bounding box center [768, 402] width 14 height 7
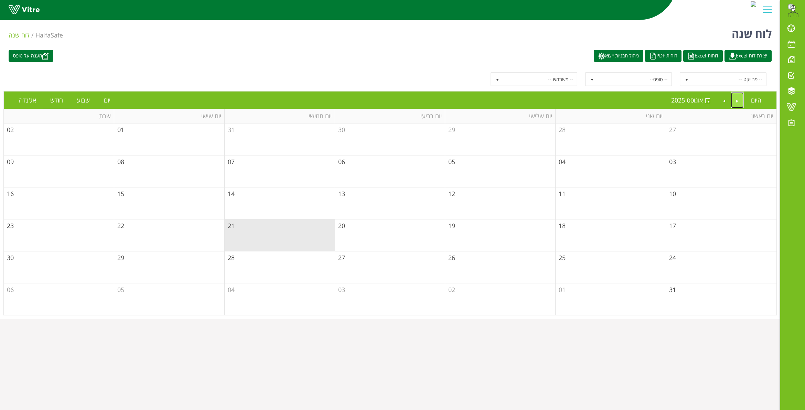
click at [734, 100] on link "Previous" at bounding box center [737, 100] width 13 height 16
click at [723, 100] on link "Next" at bounding box center [724, 100] width 13 height 16
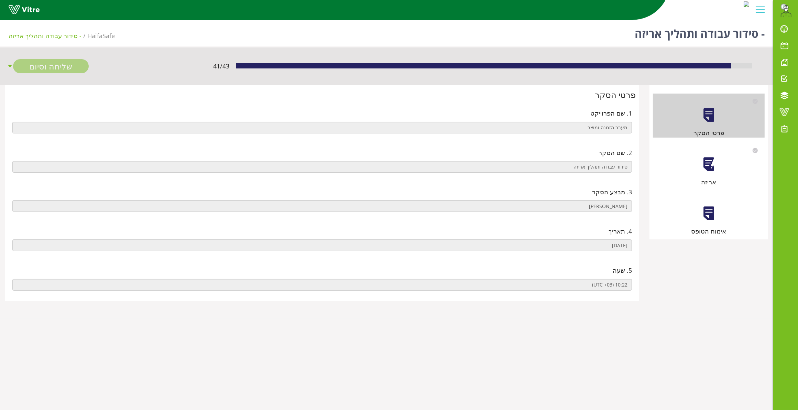
click at [706, 165] on div at bounding box center [708, 164] width 15 height 15
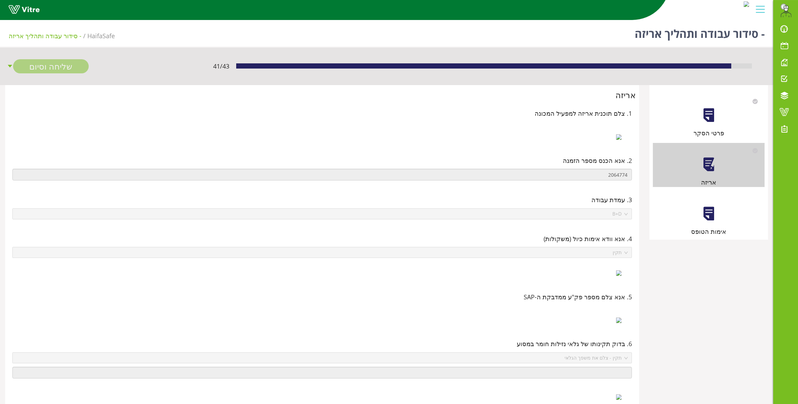
drag, startPoint x: 697, startPoint y: 211, endPoint x: 704, endPoint y: 212, distance: 7.0
click at [698, 211] on div "אימות הטופס" at bounding box center [709, 214] width 112 height 44
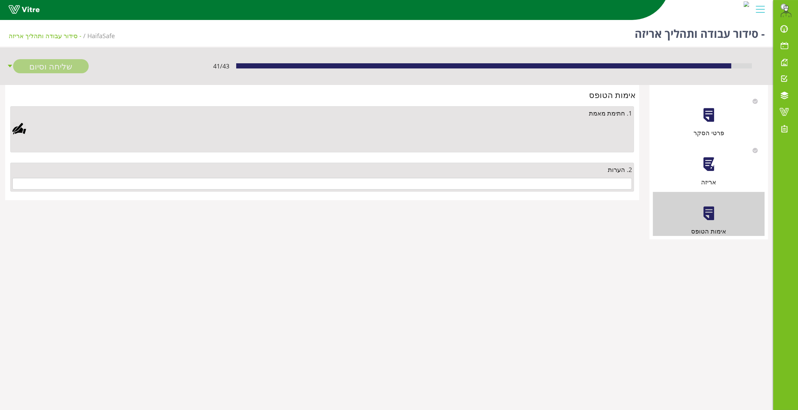
click at [605, 179] on div "2. הערות" at bounding box center [322, 177] width 624 height 29
click at [599, 186] on input "text" at bounding box center [322, 184] width 620 height 12
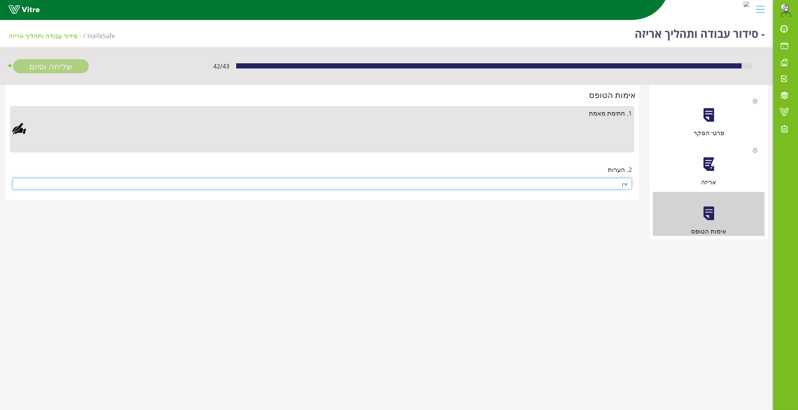
type input "אין"
click at [21, 127] on div at bounding box center [19, 129] width 14 height 14
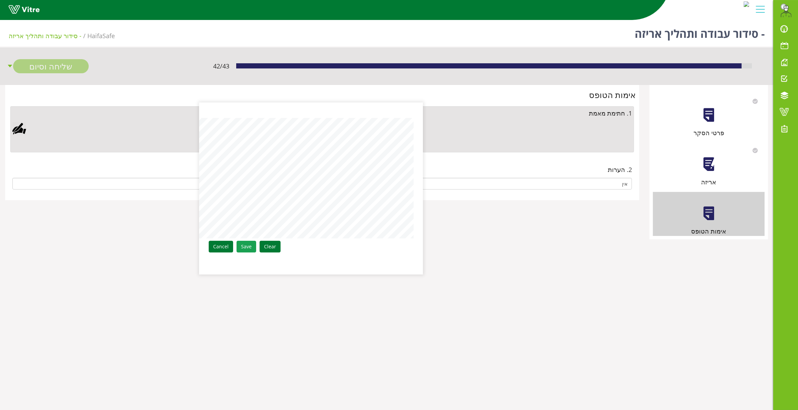
click at [250, 245] on link "Save" at bounding box center [247, 247] width 20 height 12
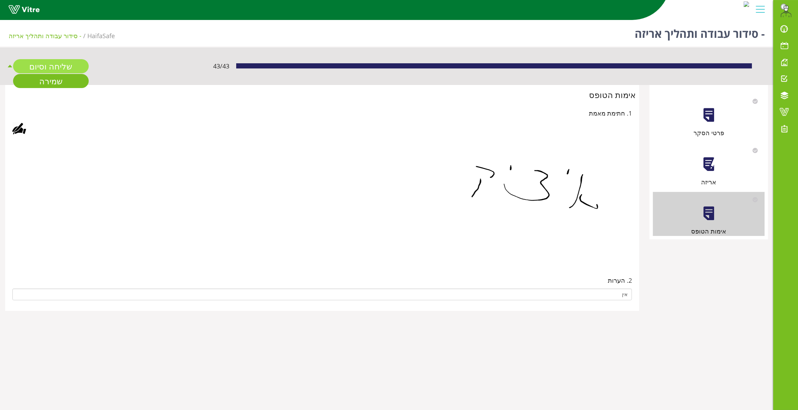
click at [34, 64] on link "שליחה וסיום" at bounding box center [51, 66] width 76 height 14
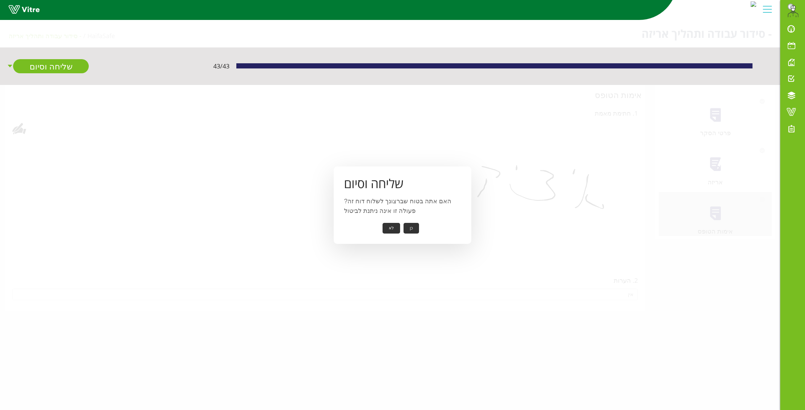
click at [413, 230] on button "כן" at bounding box center [411, 228] width 15 height 11
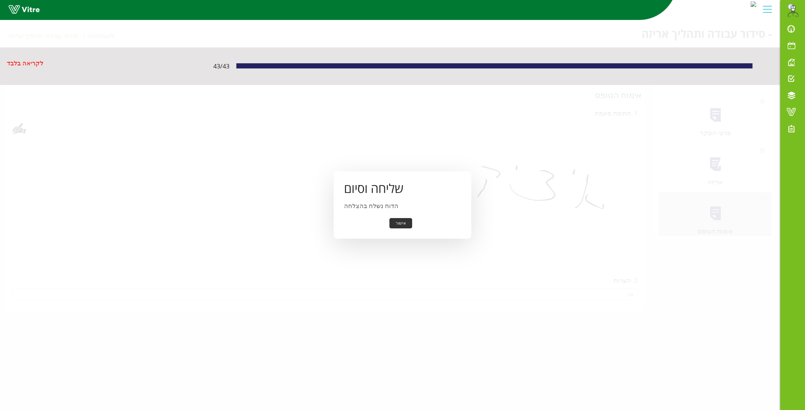
click at [401, 218] on button "אישור" at bounding box center [400, 223] width 23 height 11
